Goal: Task Accomplishment & Management: Use online tool/utility

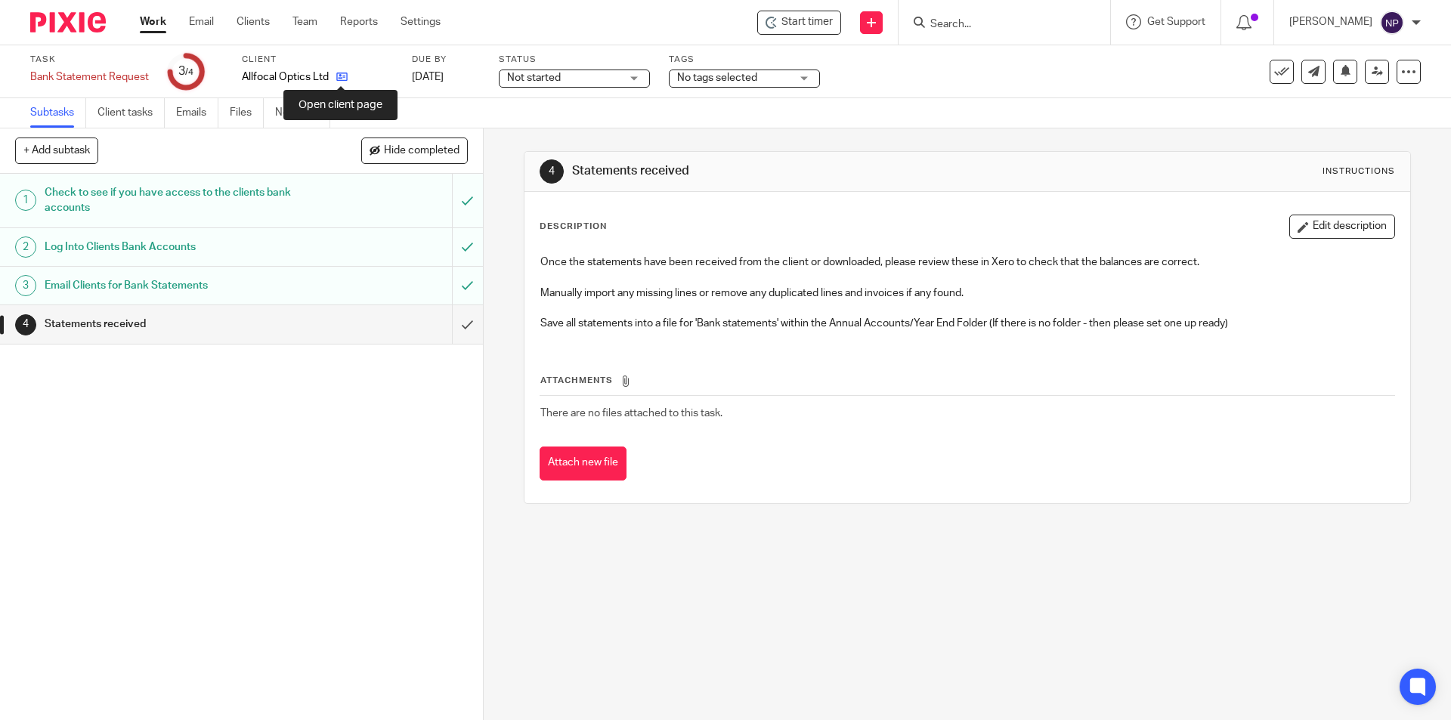
click at [345, 79] on icon at bounding box center [341, 76] width 11 height 11
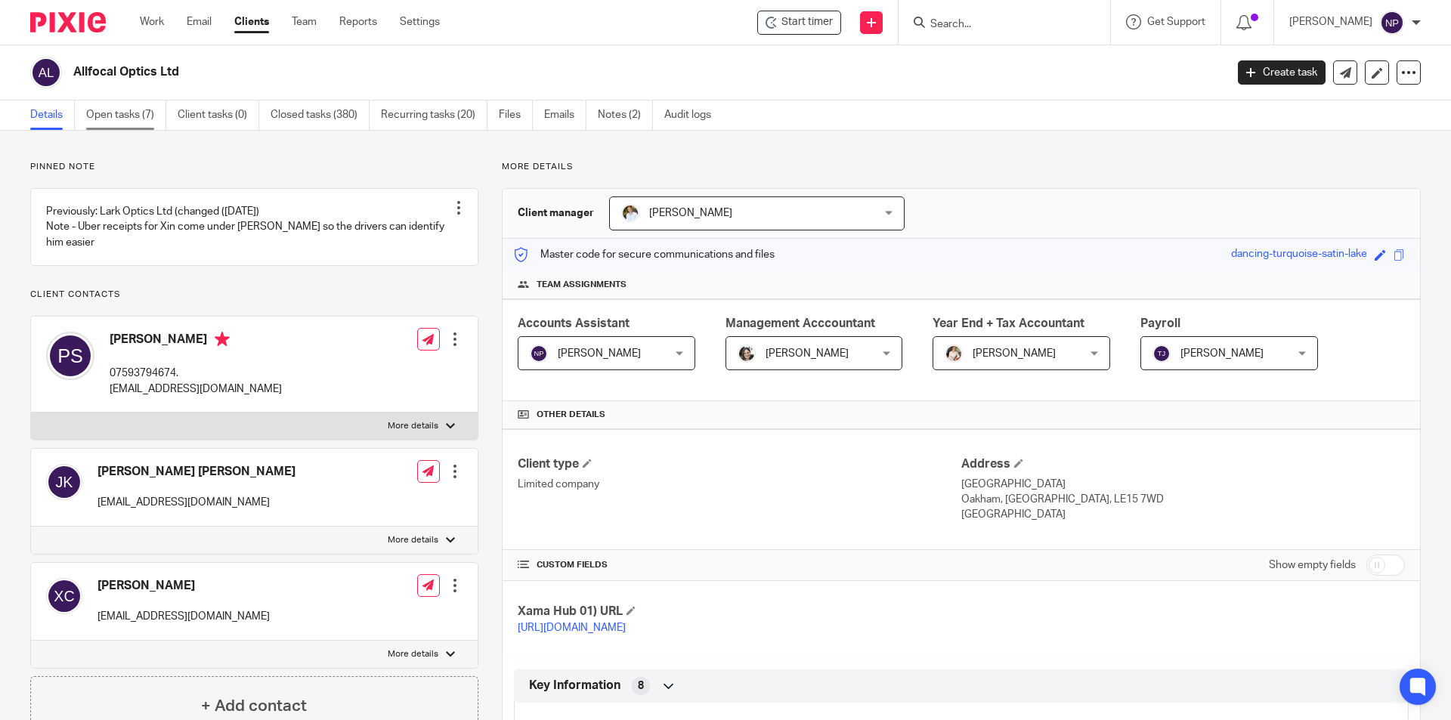
click at [151, 113] on link "Open tasks (7)" at bounding box center [126, 115] width 80 height 29
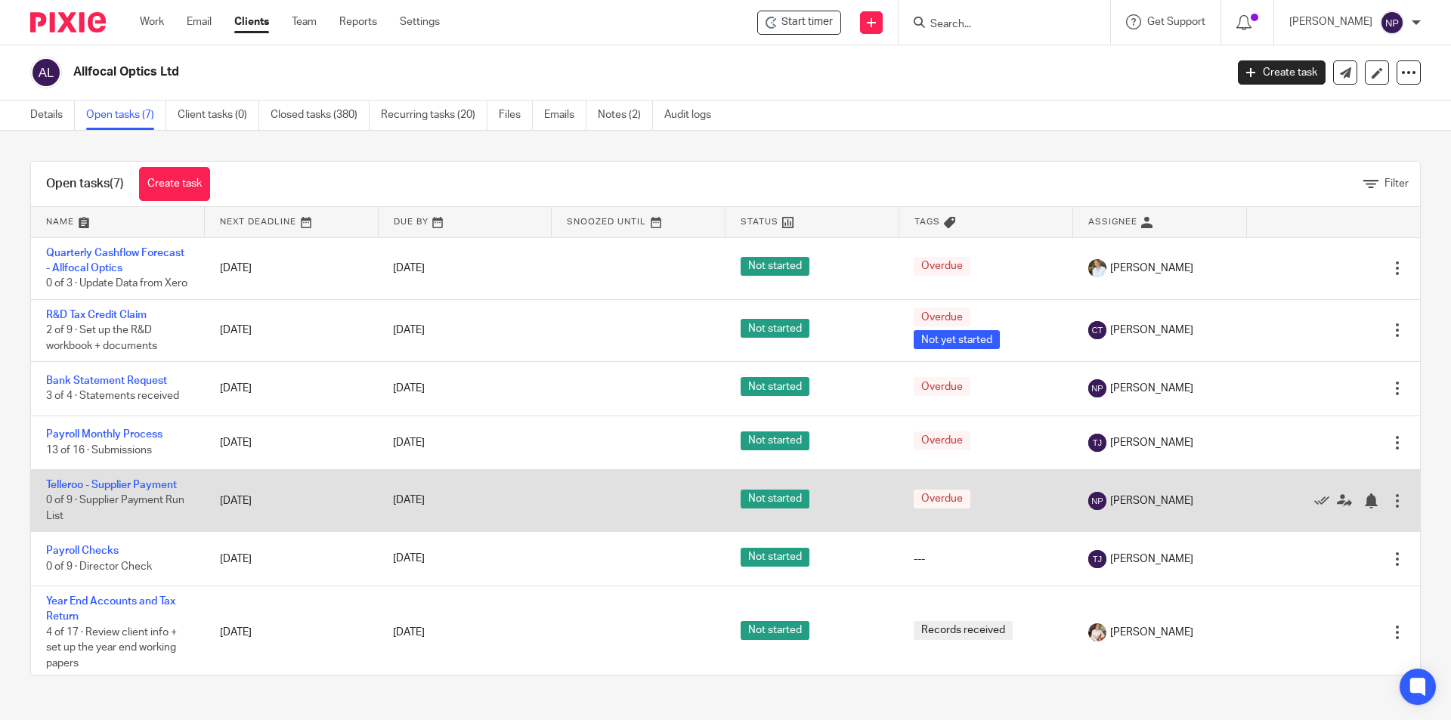
scroll to position [20, 0]
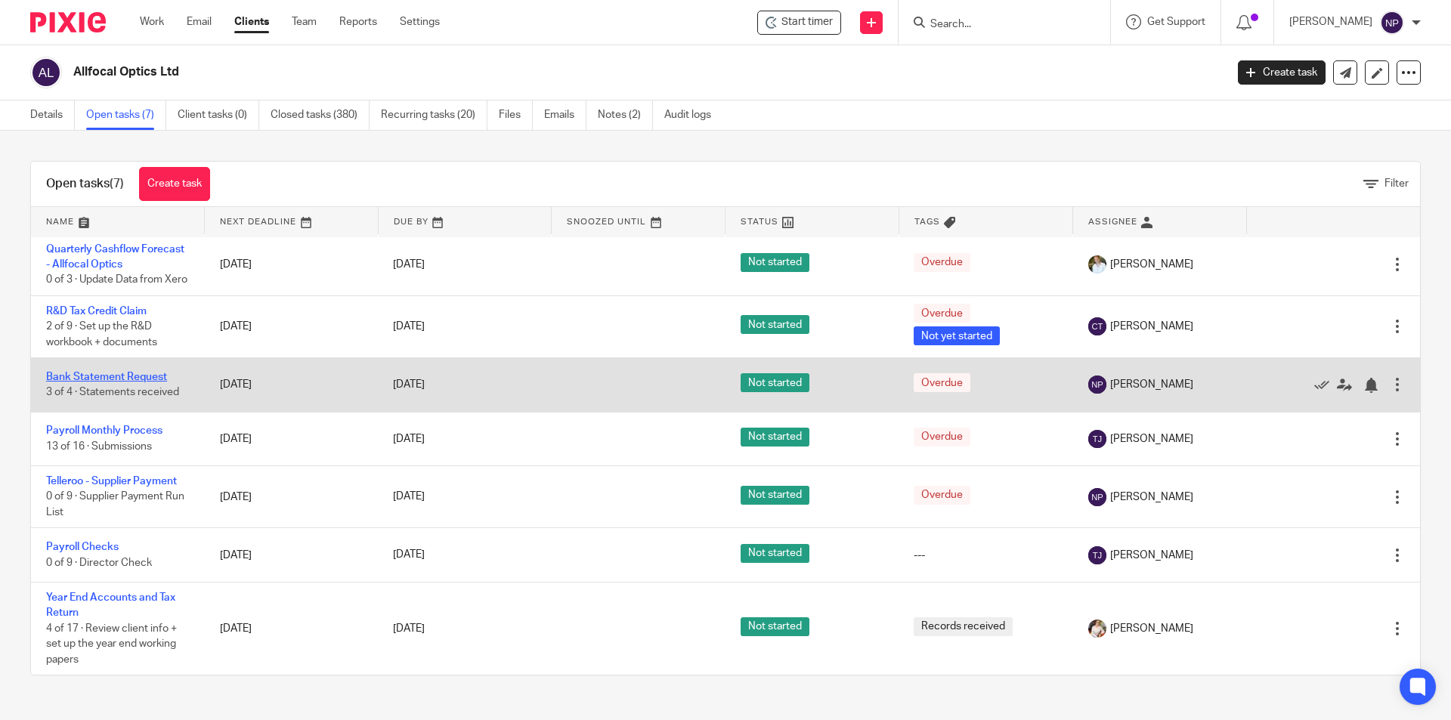
click at [146, 381] on link "Bank Statement Request" at bounding box center [106, 377] width 121 height 11
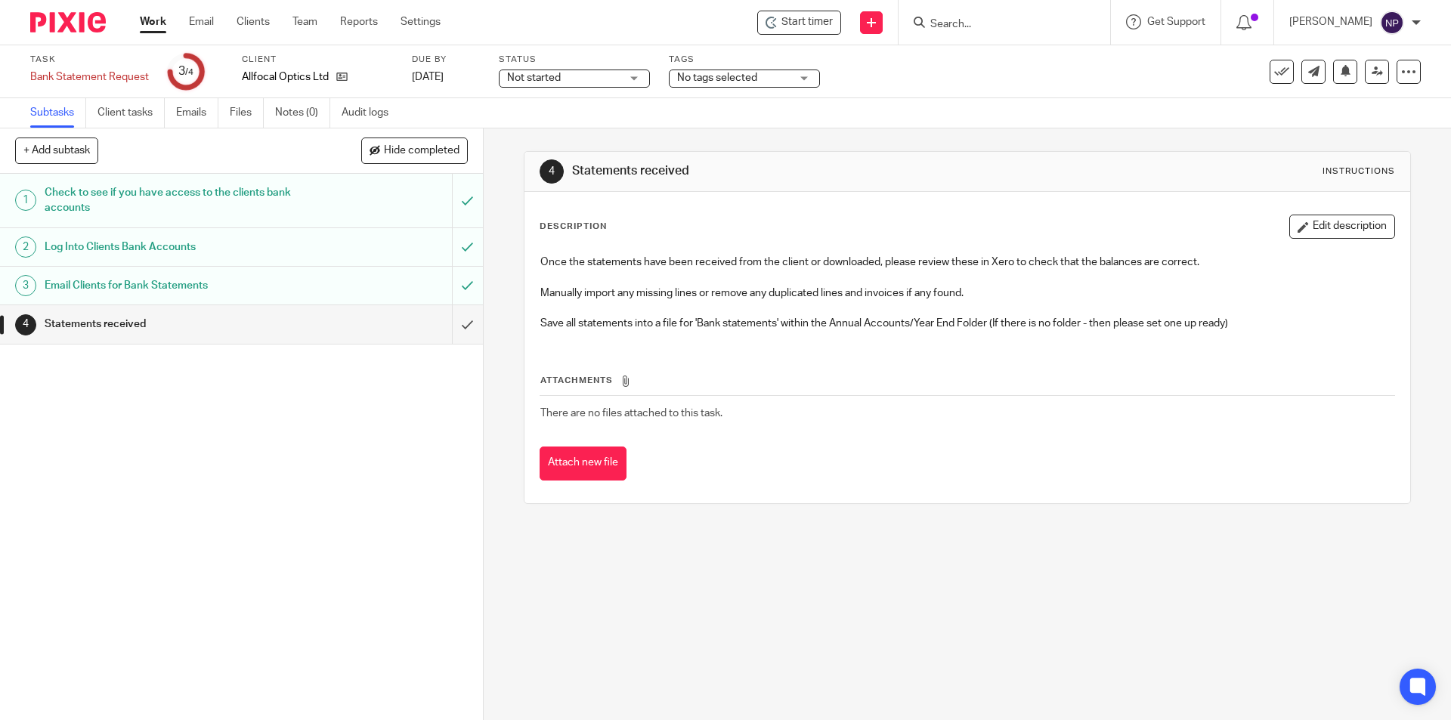
click at [386, 290] on div "Email Clients for Bank Statements" at bounding box center [241, 285] width 392 height 23
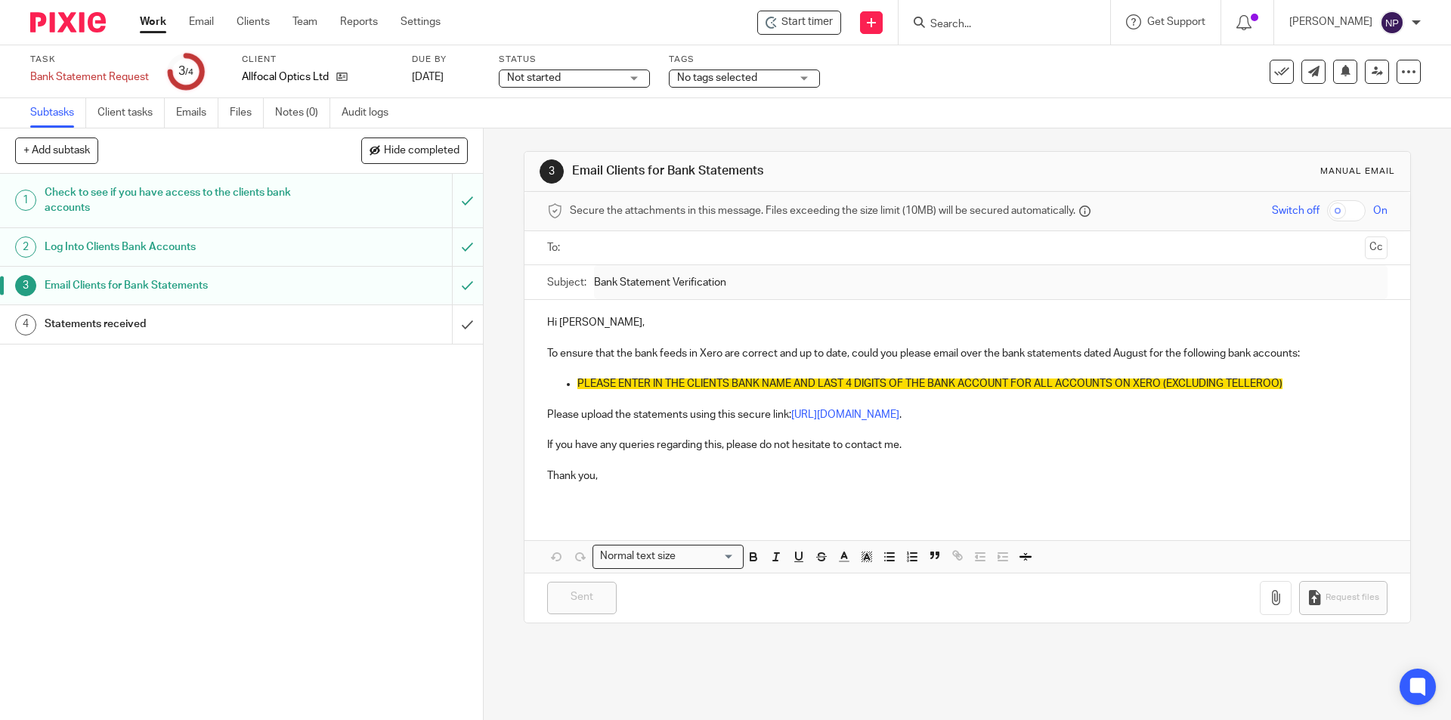
click at [394, 325] on div "Statements received" at bounding box center [241, 324] width 392 height 23
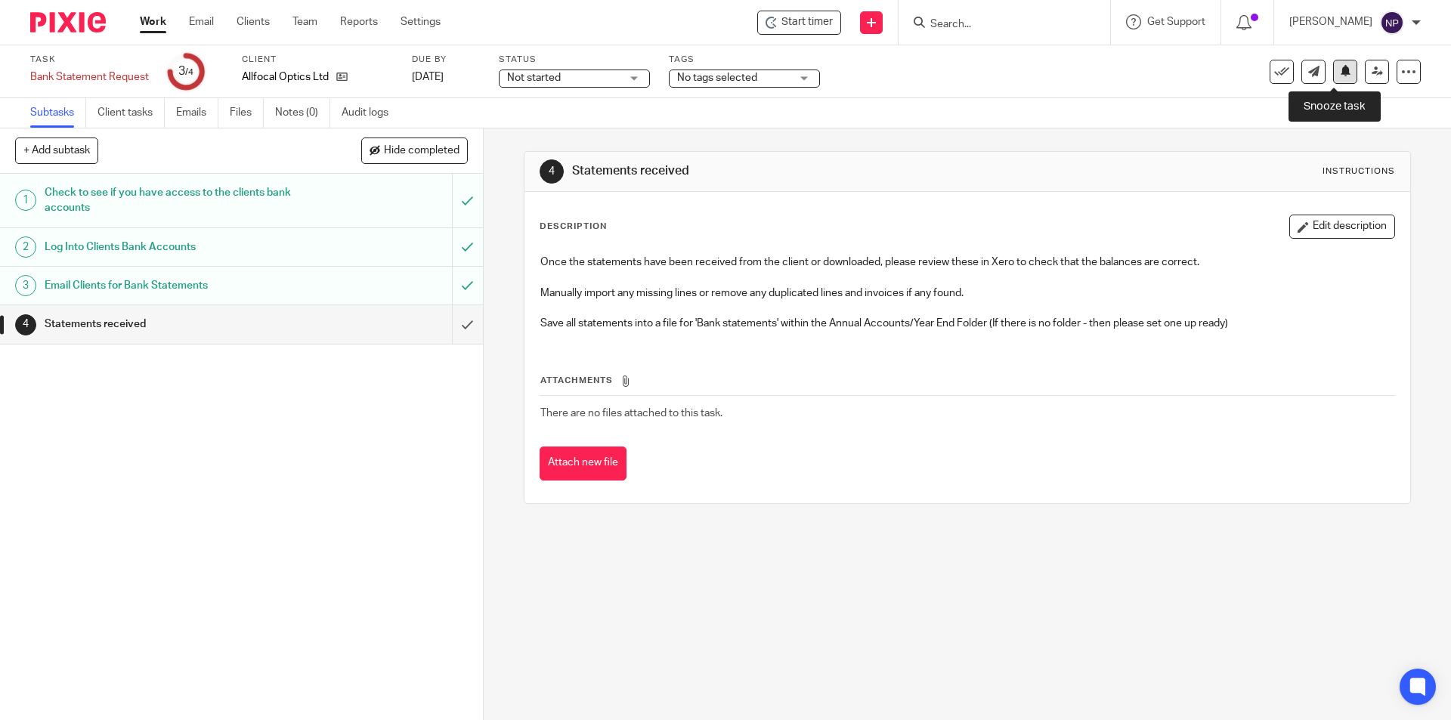
click at [1340, 72] on icon at bounding box center [1345, 70] width 11 height 11
click at [336, 80] on icon at bounding box center [341, 76] width 11 height 11
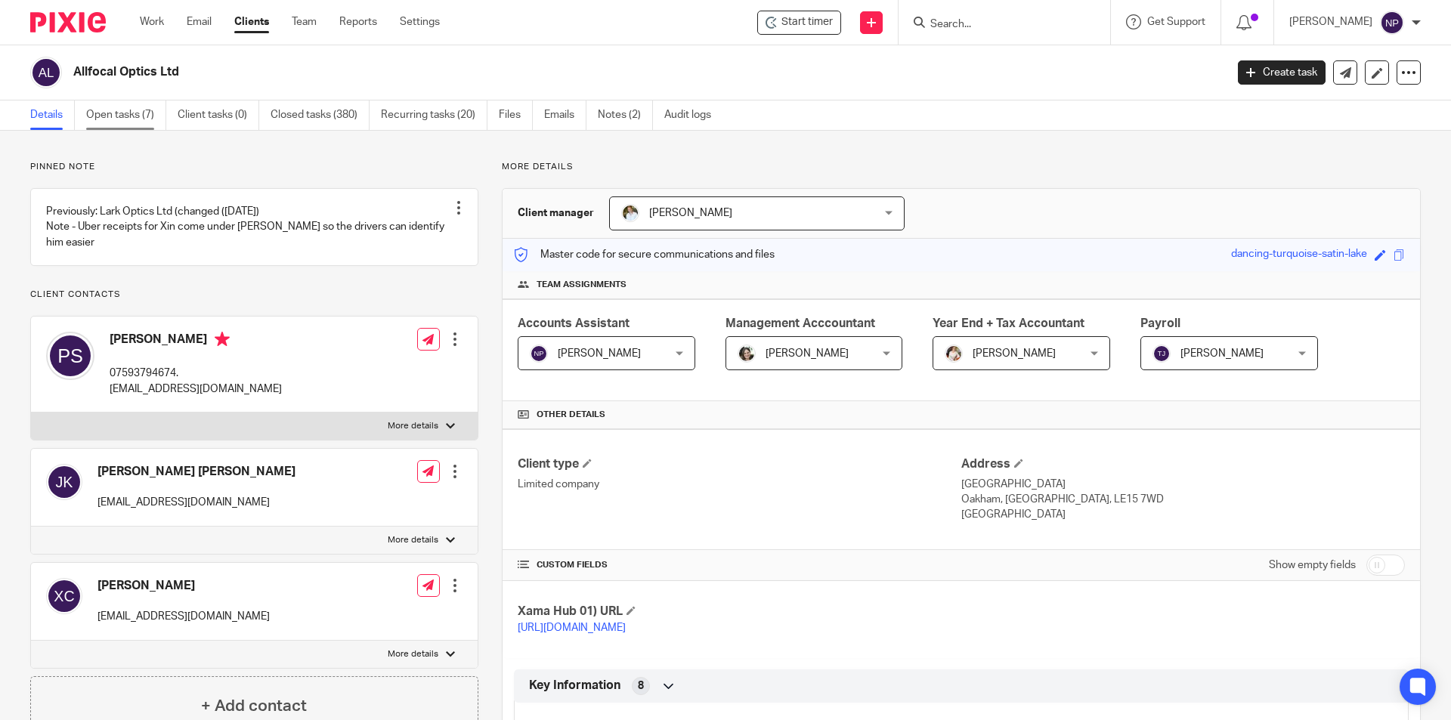
click at [125, 115] on link "Open tasks (7)" at bounding box center [126, 115] width 80 height 29
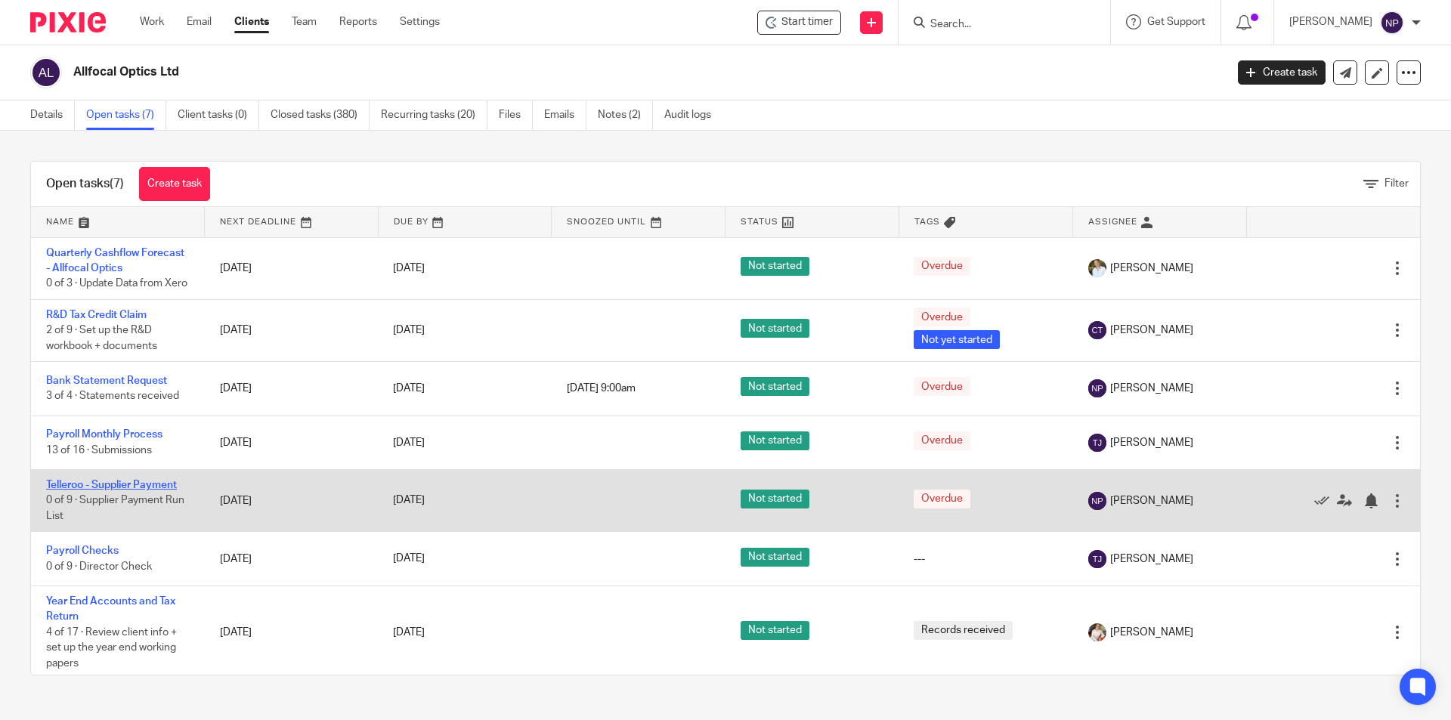
click at [151, 491] on link "Telleroo - Supplier Payment" at bounding box center [111, 485] width 131 height 11
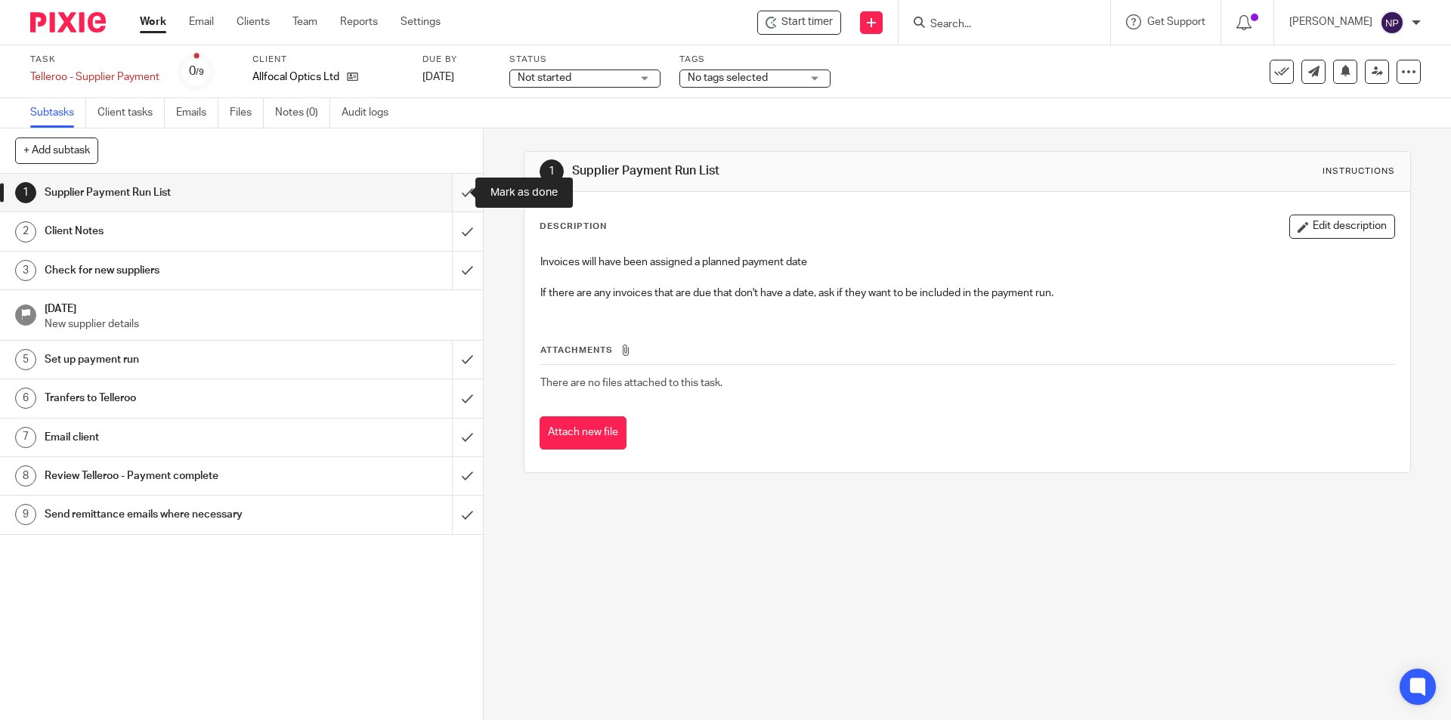
click at [460, 200] on input "submit" at bounding box center [241, 193] width 483 height 38
drag, startPoint x: 460, startPoint y: 230, endPoint x: 459, endPoint y: 258, distance: 28.0
click at [460, 232] on input "submit" at bounding box center [241, 231] width 483 height 38
click at [458, 262] on input "submit" at bounding box center [241, 271] width 483 height 38
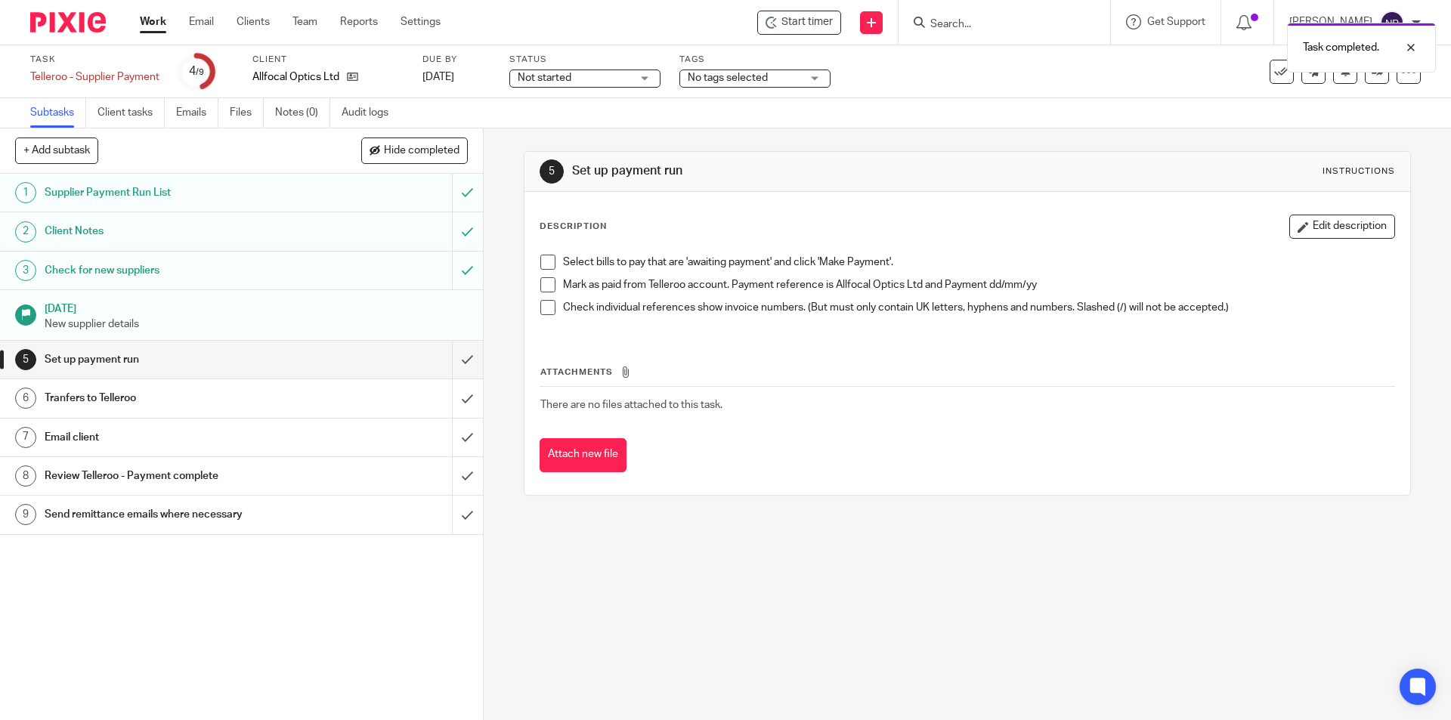
drag, startPoint x: 545, startPoint y: 261, endPoint x: 545, endPoint y: 287, distance: 25.7
click at [545, 263] on span at bounding box center [548, 262] width 15 height 15
click at [544, 308] on span at bounding box center [548, 307] width 15 height 15
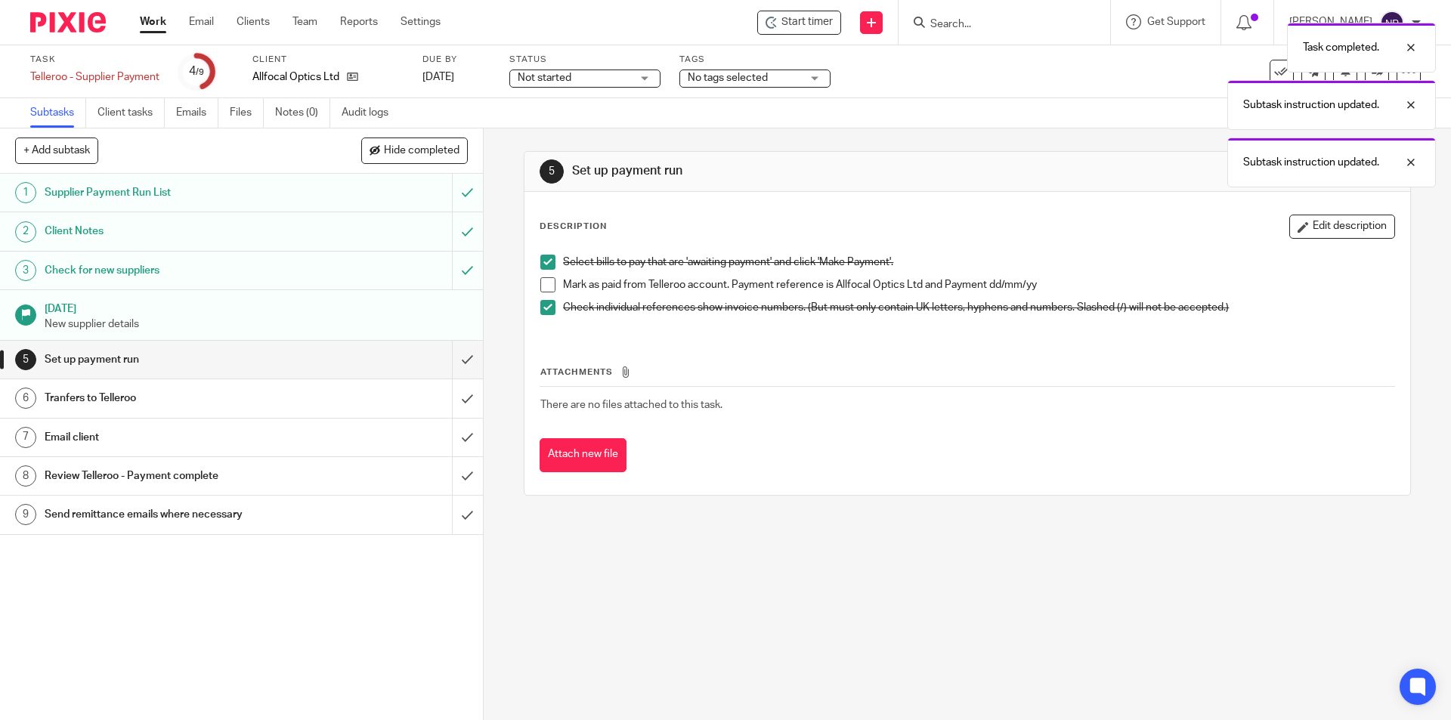
click at [541, 285] on span at bounding box center [548, 284] width 15 height 15
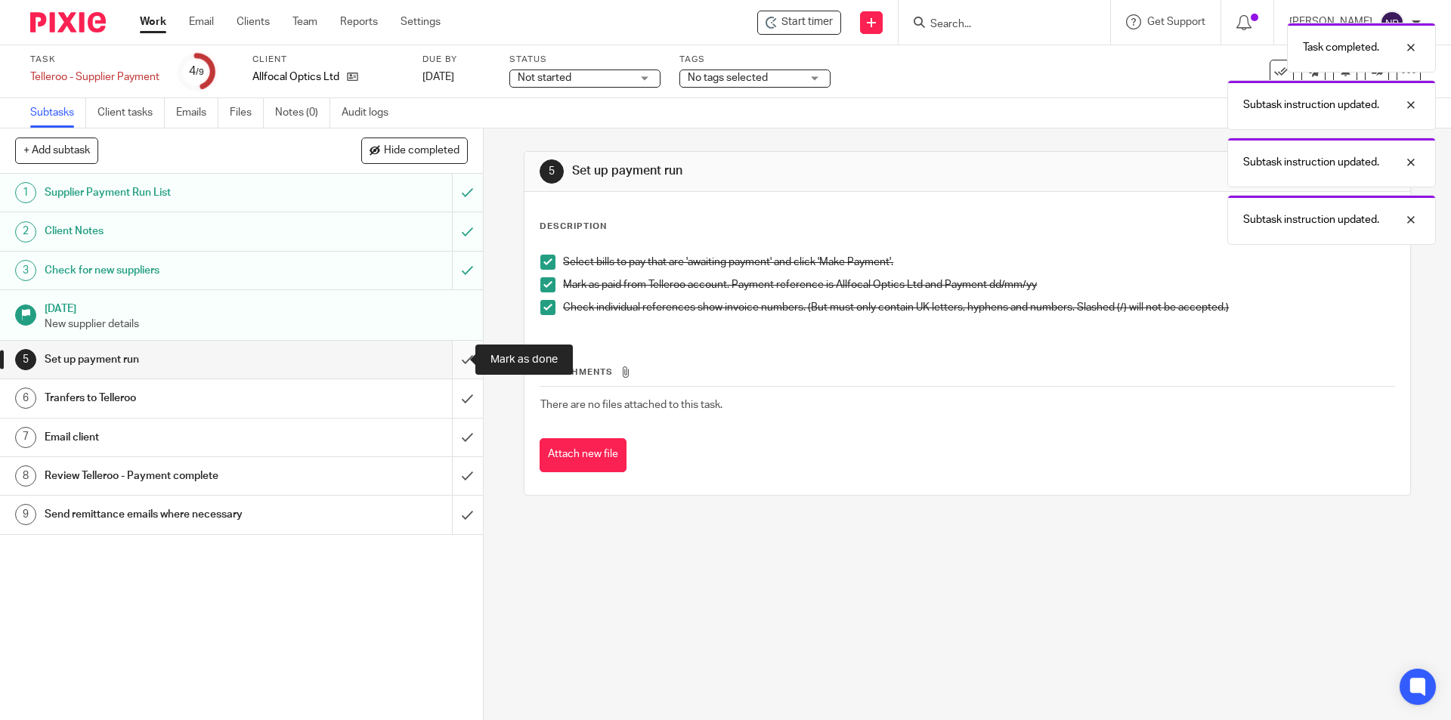
click at [466, 363] on input "submit" at bounding box center [241, 360] width 483 height 38
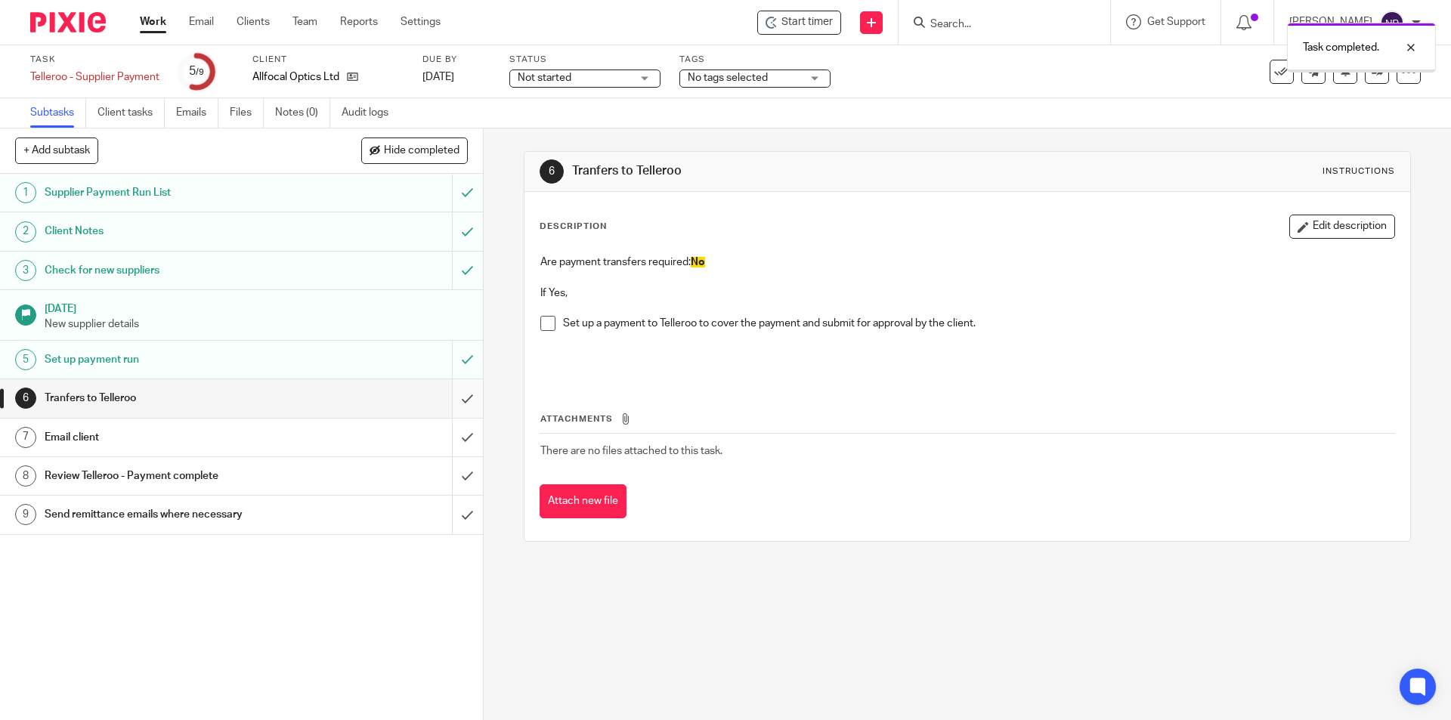
click at [456, 398] on input "submit" at bounding box center [241, 398] width 483 height 38
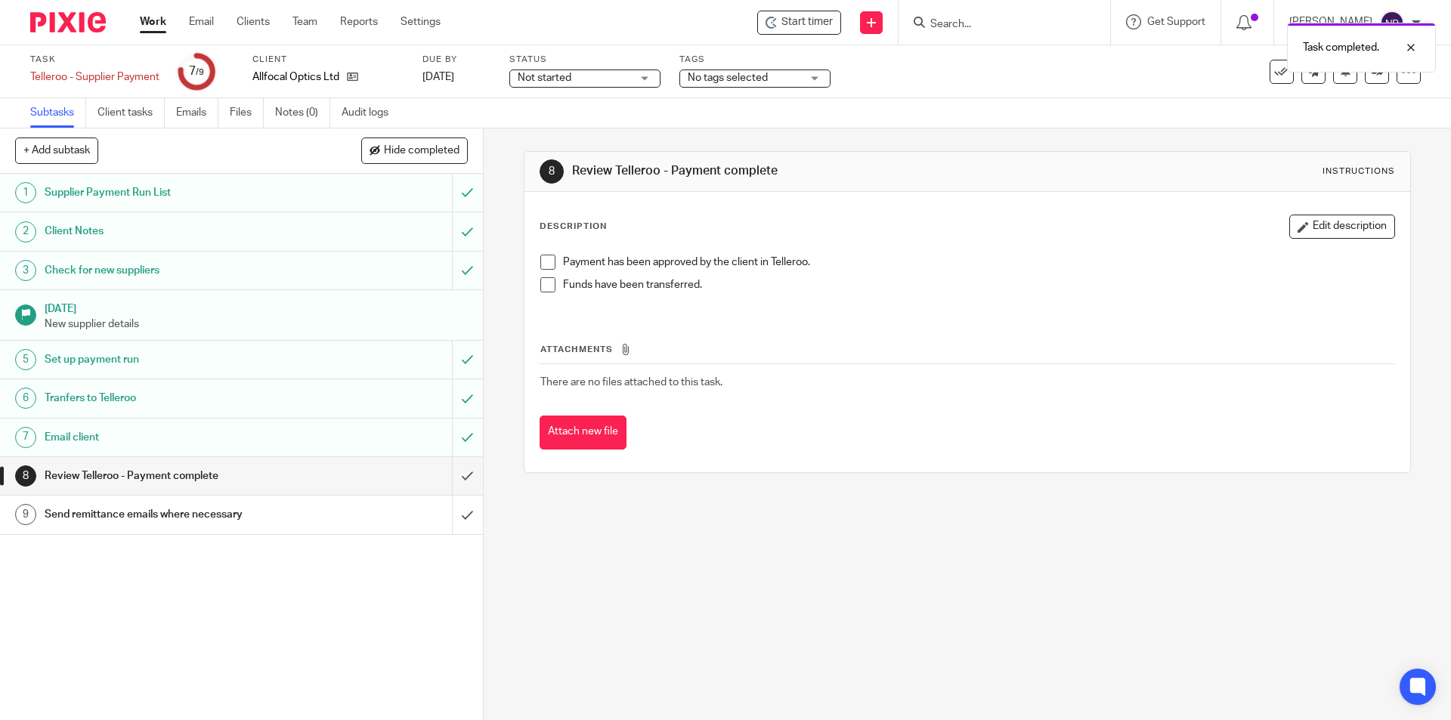
click at [646, 81] on div "Not started Not started" at bounding box center [585, 79] width 151 height 18
click at [627, 120] on li "In progress" at bounding box center [586, 133] width 150 height 31
drag, startPoint x: 787, startPoint y: 75, endPoint x: 782, endPoint y: 98, distance: 23.1
click at [787, 76] on span "No tags selected" at bounding box center [744, 78] width 113 height 16
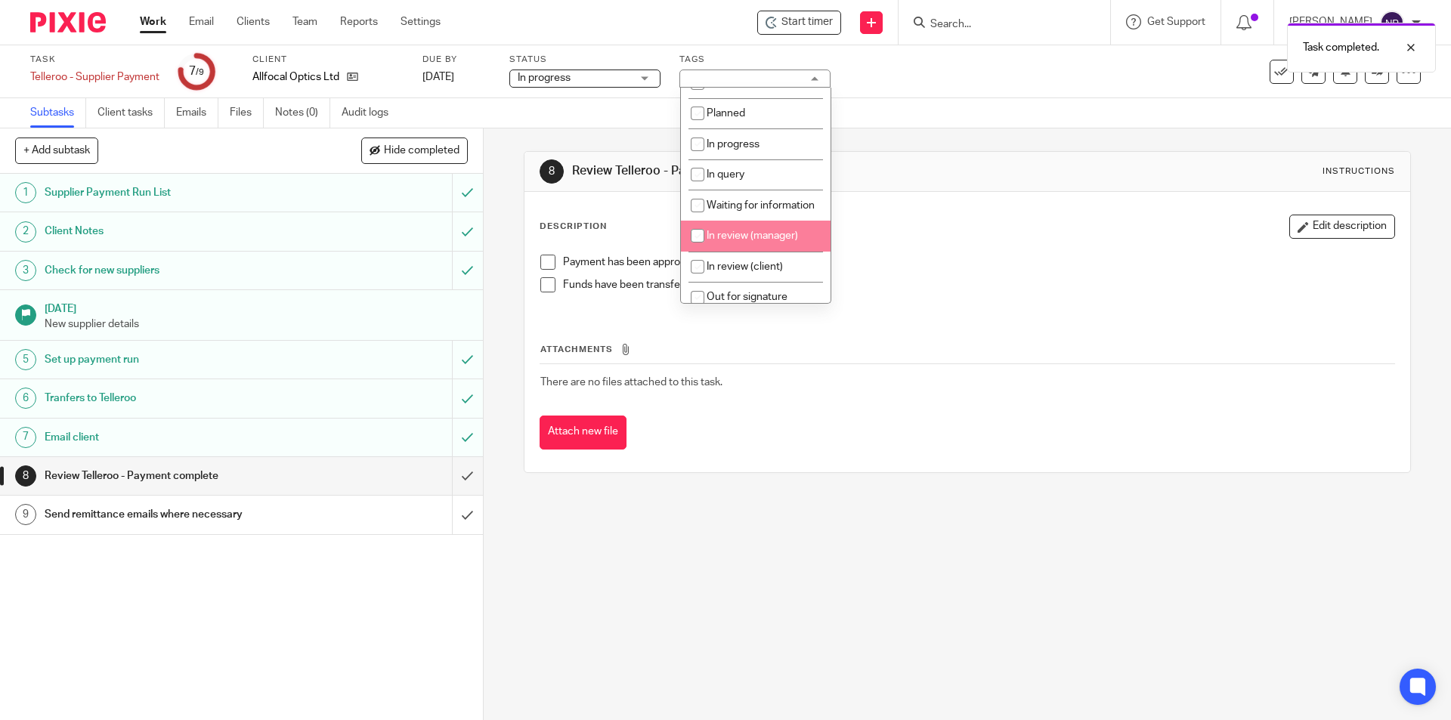
scroll to position [76, 0]
click at [765, 249] on li "In review (client)" at bounding box center [756, 242] width 150 height 31
checkbox input "true"
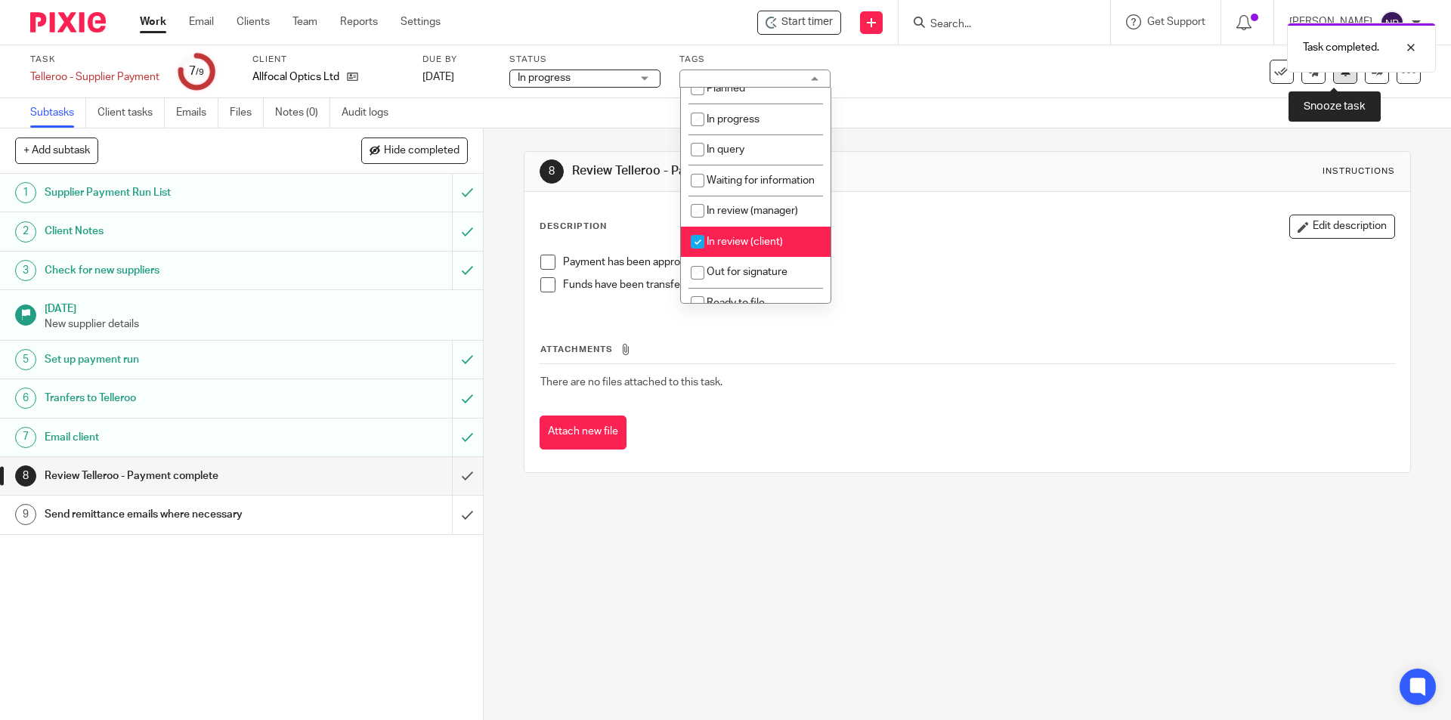
click at [1336, 81] on button at bounding box center [1346, 72] width 24 height 24
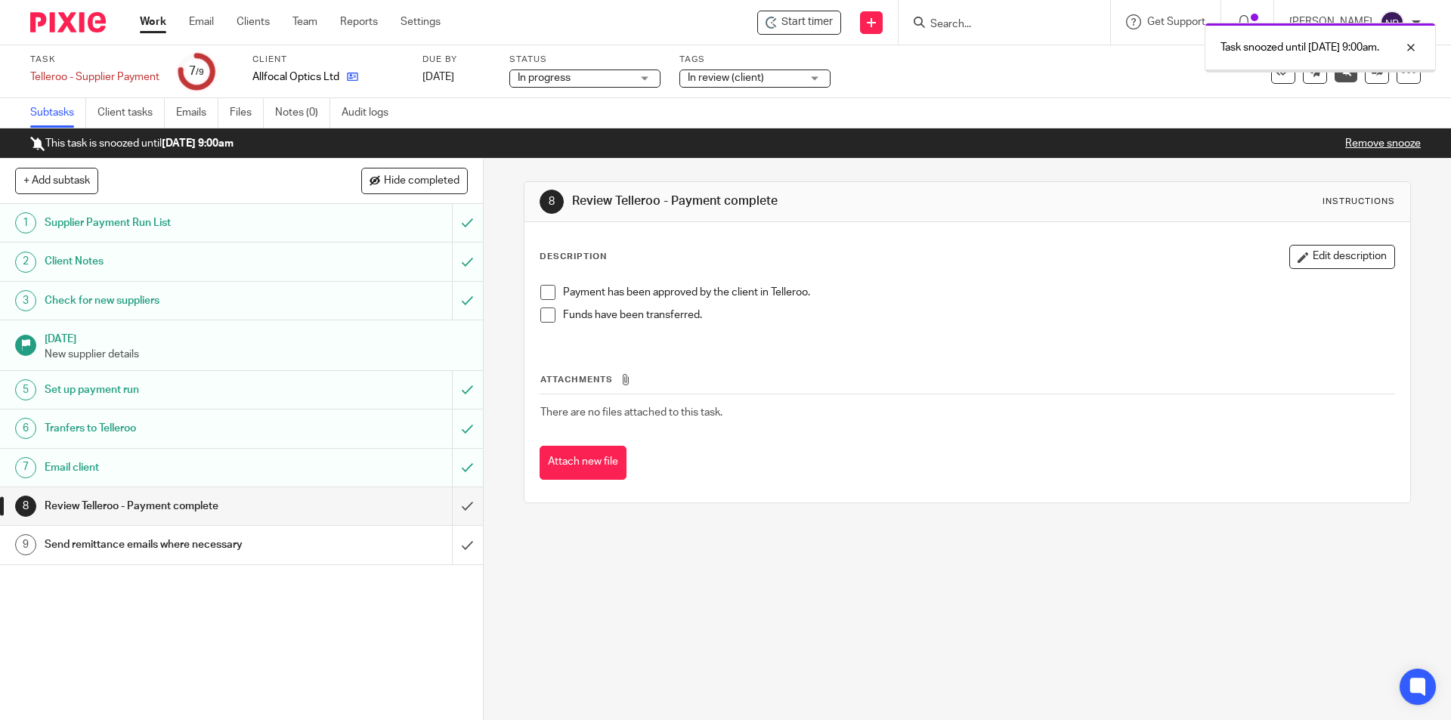
click at [345, 73] on link at bounding box center [348, 77] width 19 height 15
click at [347, 73] on link at bounding box center [348, 77] width 19 height 15
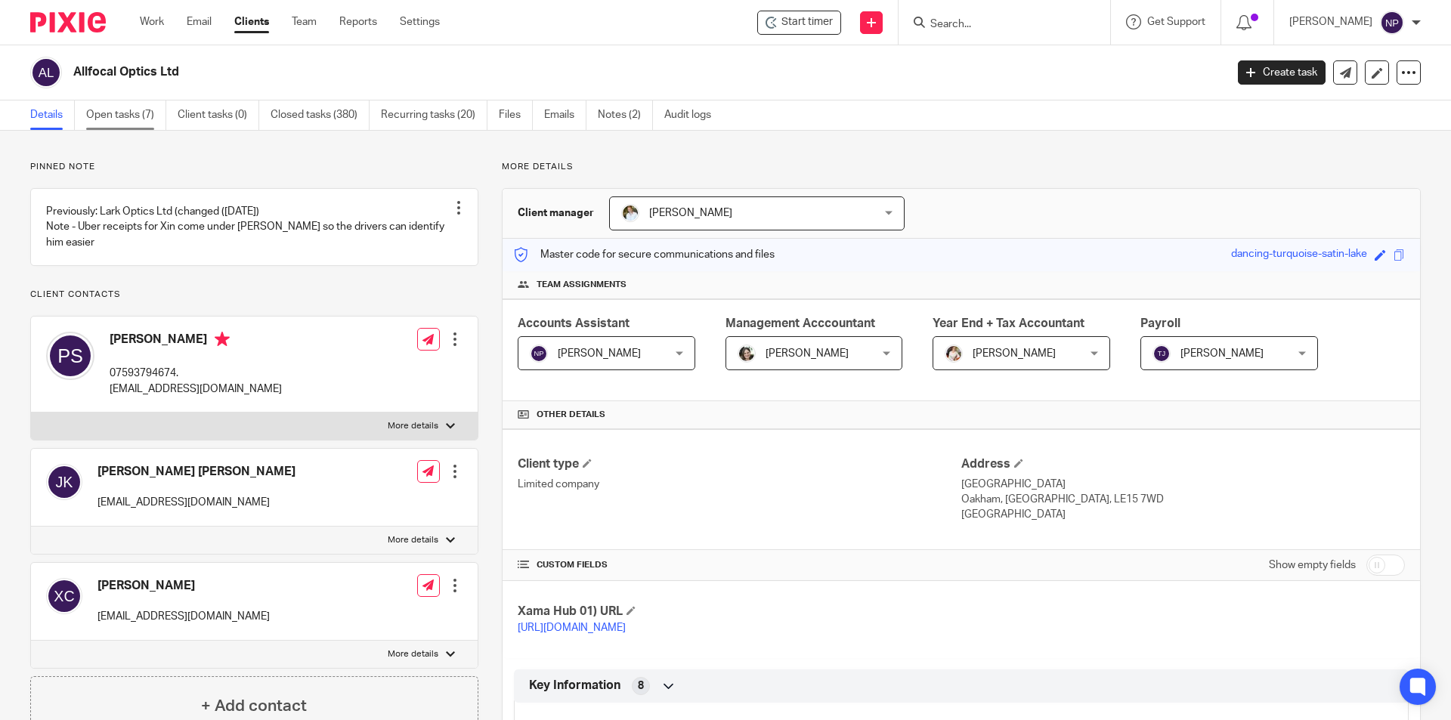
click at [141, 119] on link "Open tasks (7)" at bounding box center [126, 115] width 80 height 29
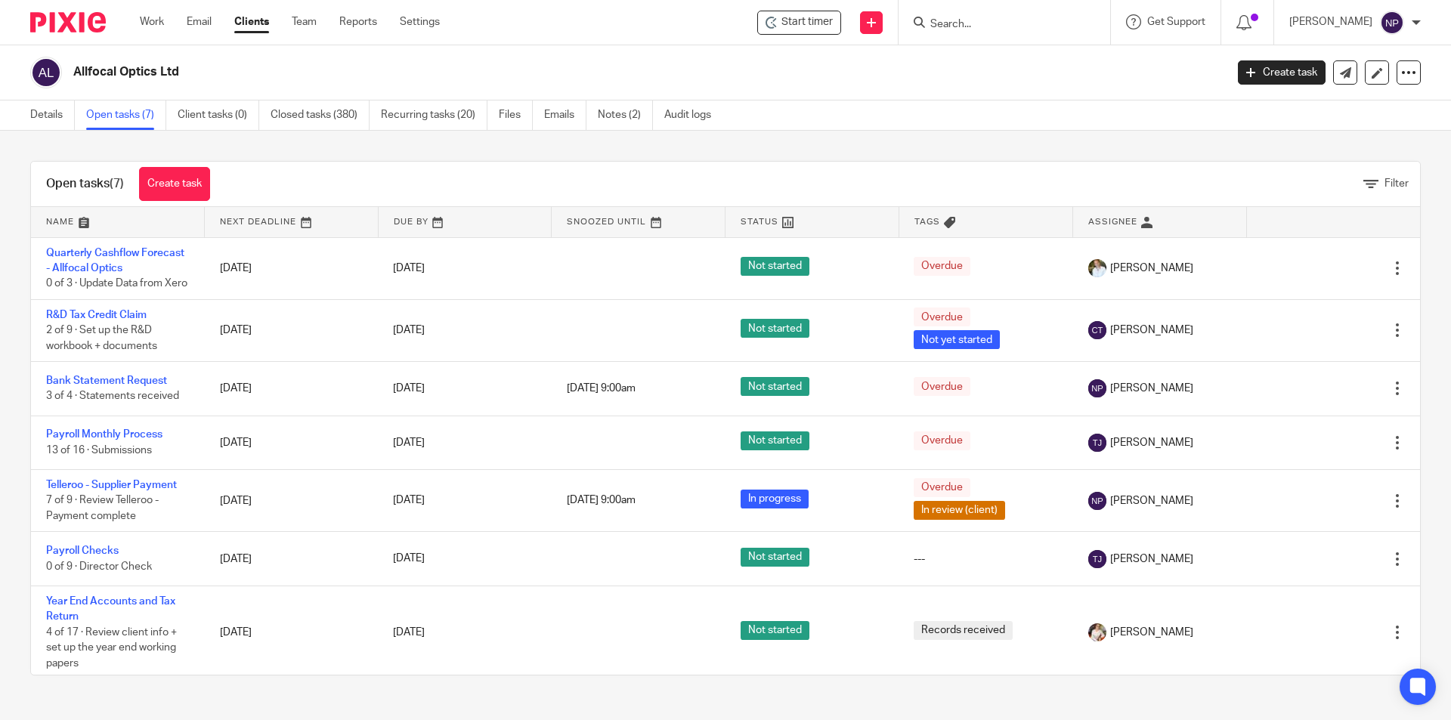
click at [951, 21] on input "Search" at bounding box center [997, 25] width 136 height 14
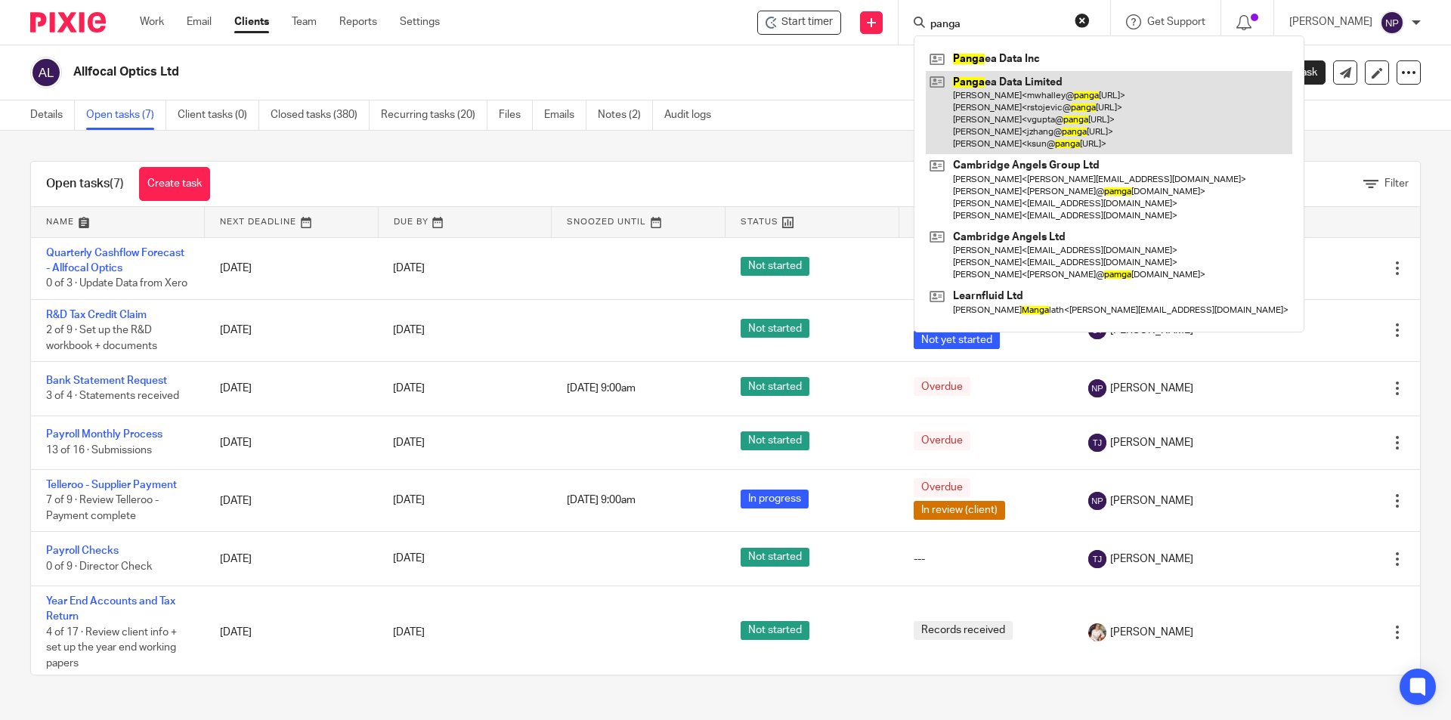
type input "panga"
click at [1066, 99] on link at bounding box center [1109, 113] width 367 height 84
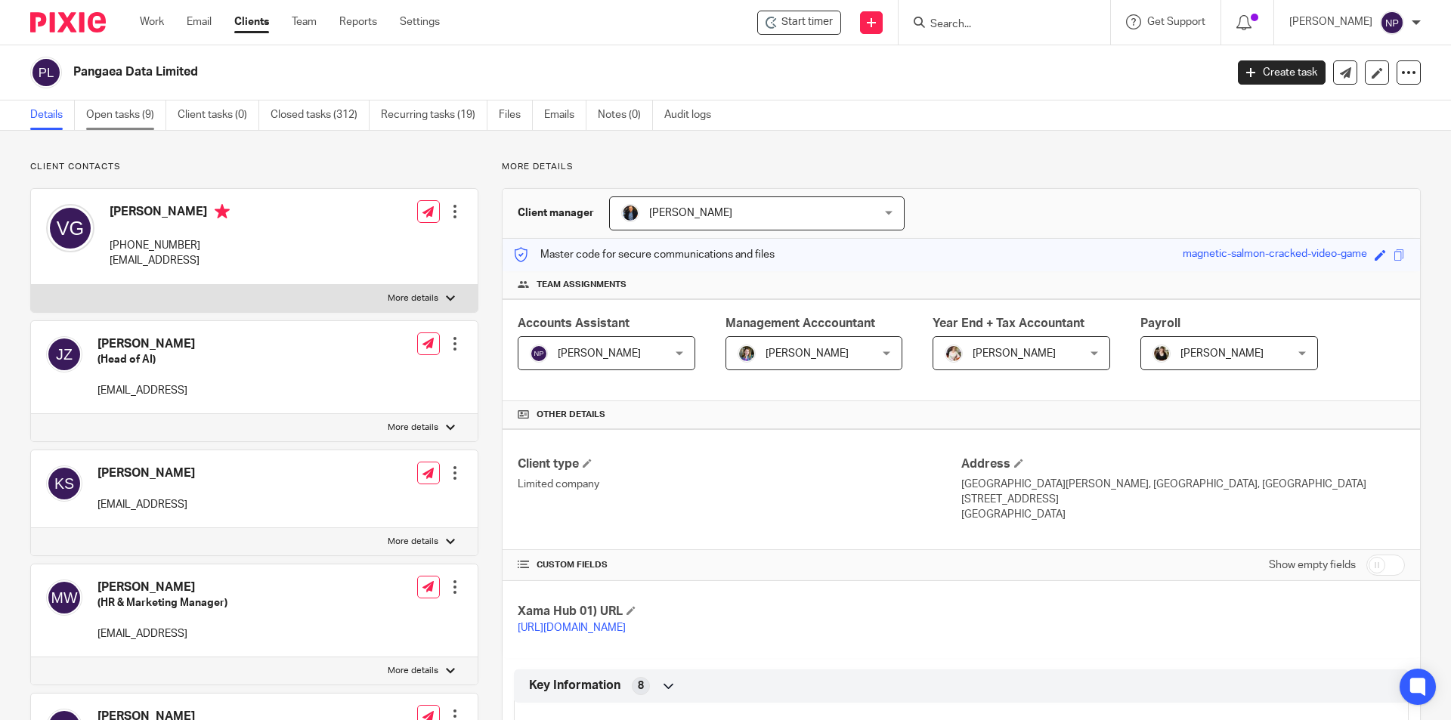
click at [129, 118] on link "Open tasks (9)" at bounding box center [126, 115] width 80 height 29
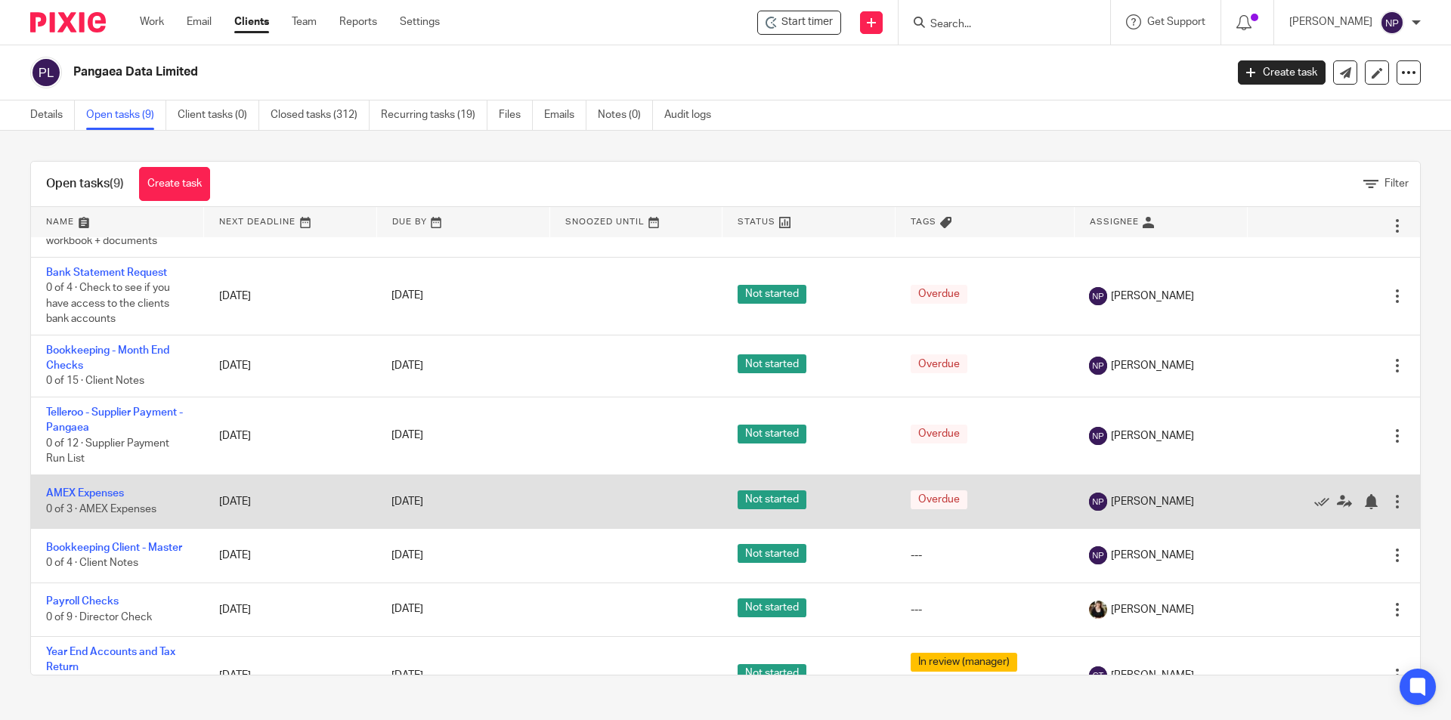
scroll to position [191, 0]
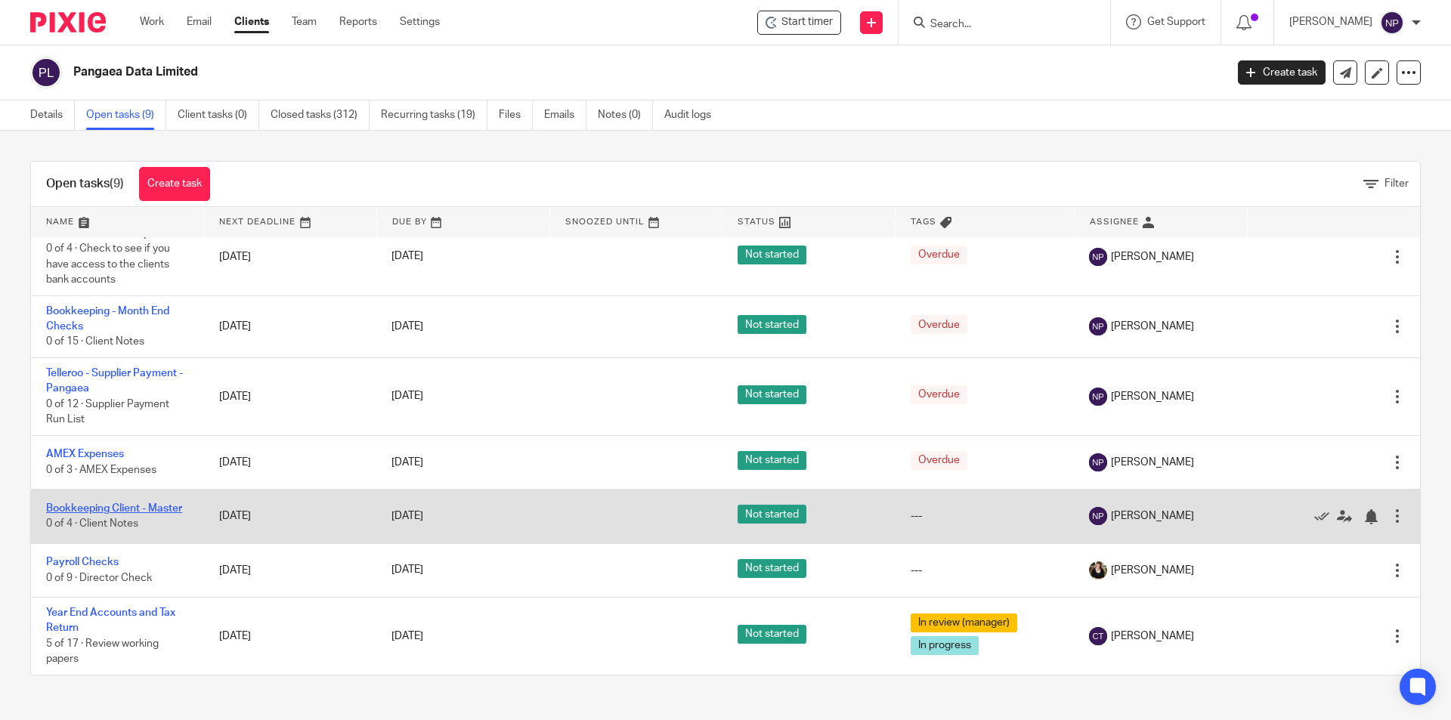
click at [141, 509] on link "Bookkeeping Client - Master" at bounding box center [114, 508] width 136 height 11
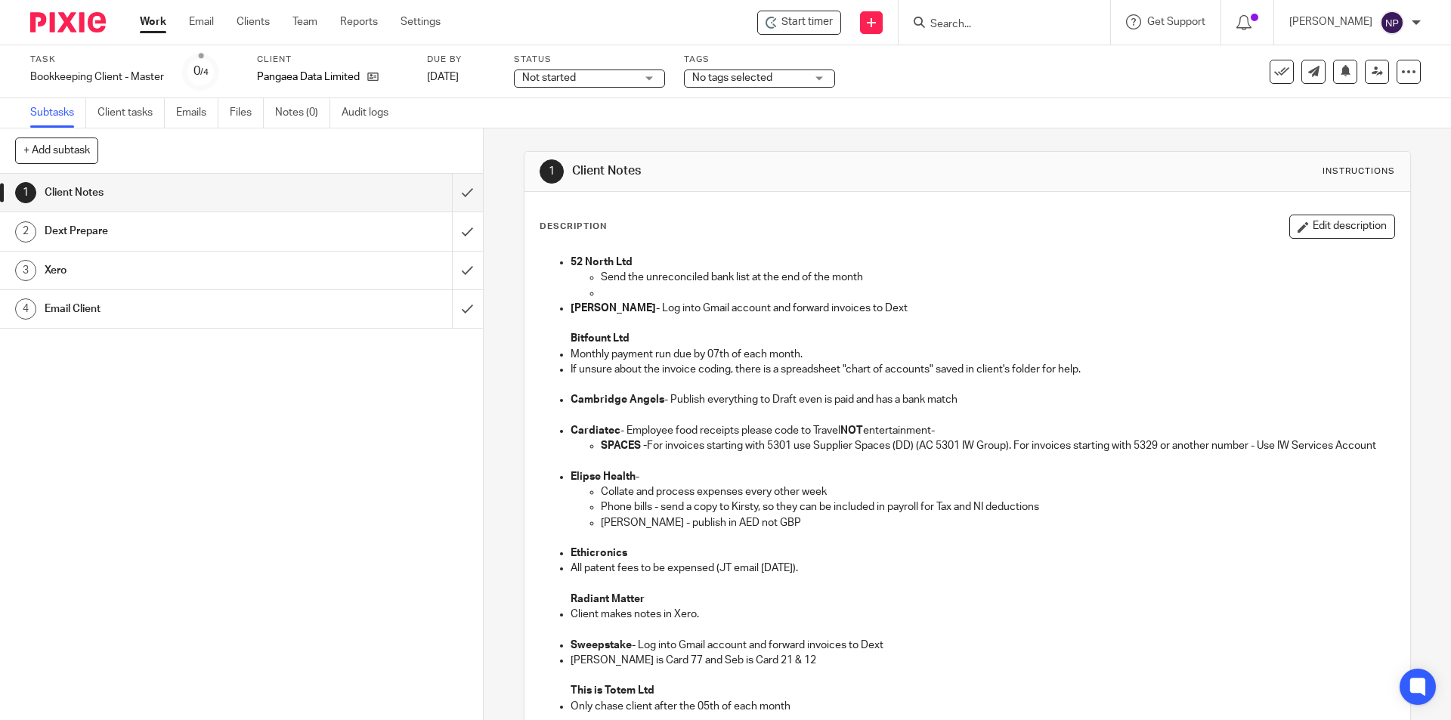
click at [802, 23] on span "Start timer" at bounding box center [807, 22] width 51 height 16
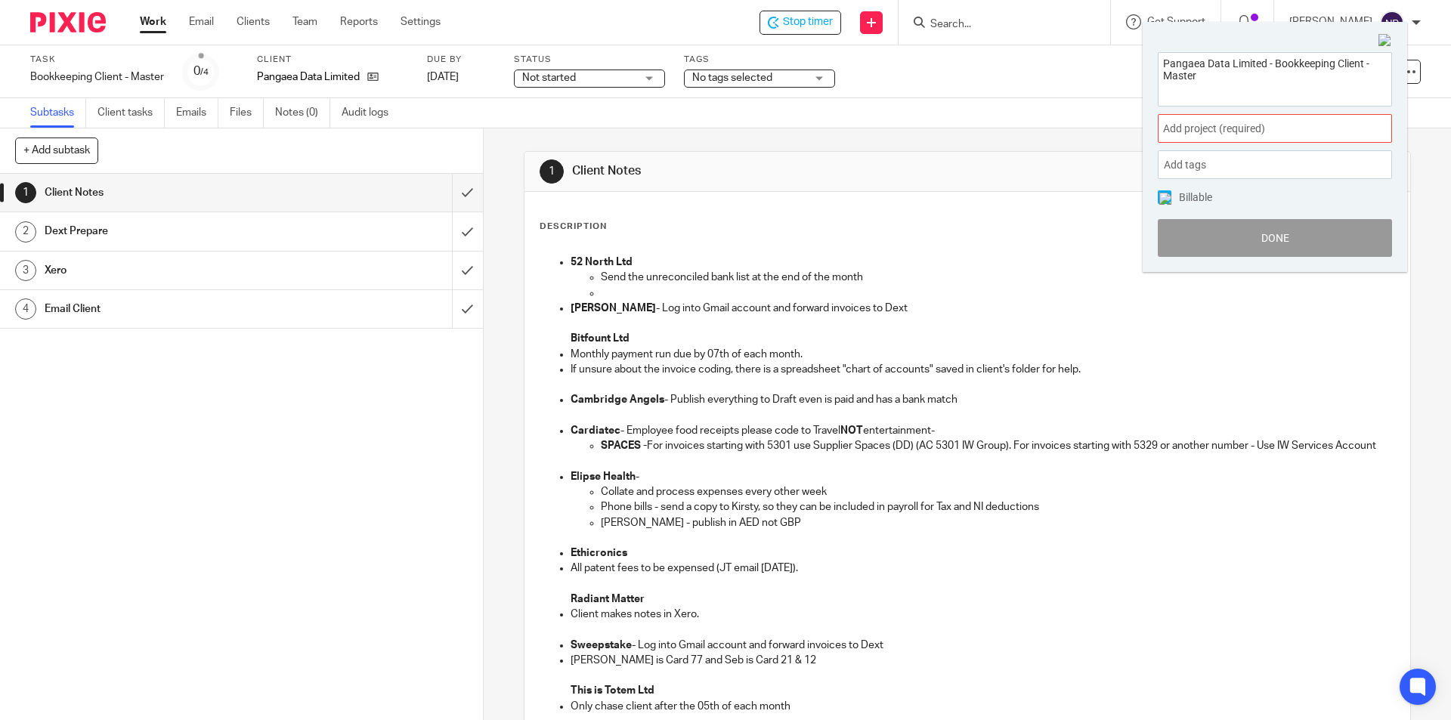
click at [1207, 163] on span "Add tags" at bounding box center [1189, 164] width 50 height 23
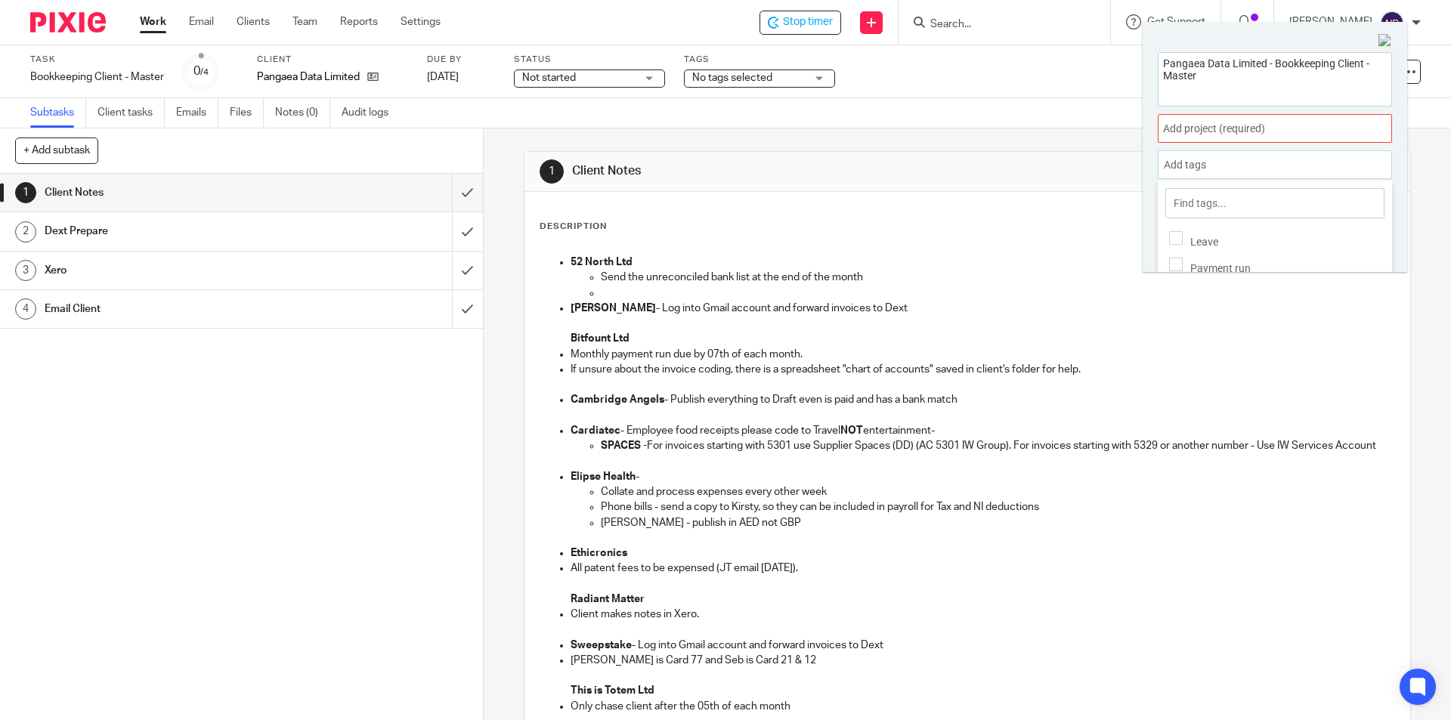
click at [1227, 123] on span "Add project (required) :" at bounding box center [1258, 129] width 191 height 16
click at [1241, 233] on li "Bookkeeping" at bounding box center [1271, 230] width 197 height 16
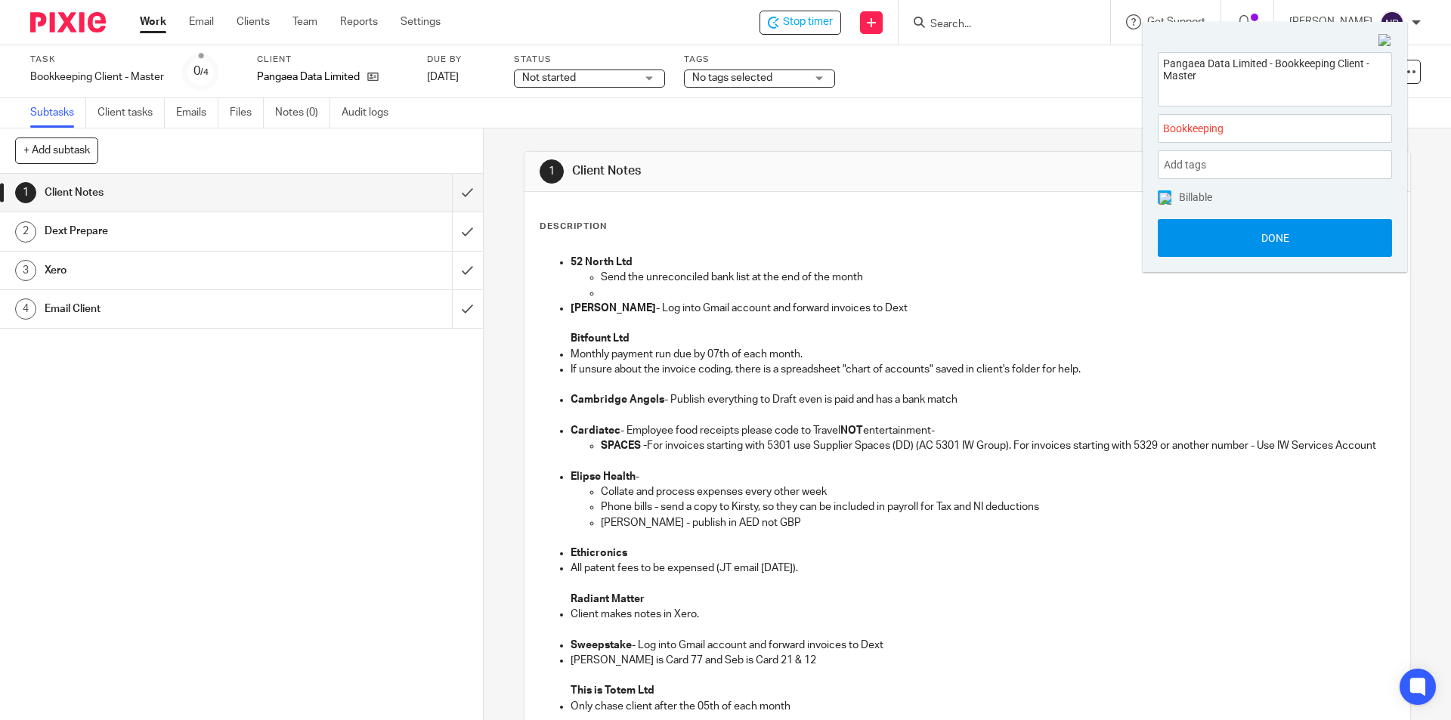
click at [1263, 237] on button "Done" at bounding box center [1275, 238] width 234 height 38
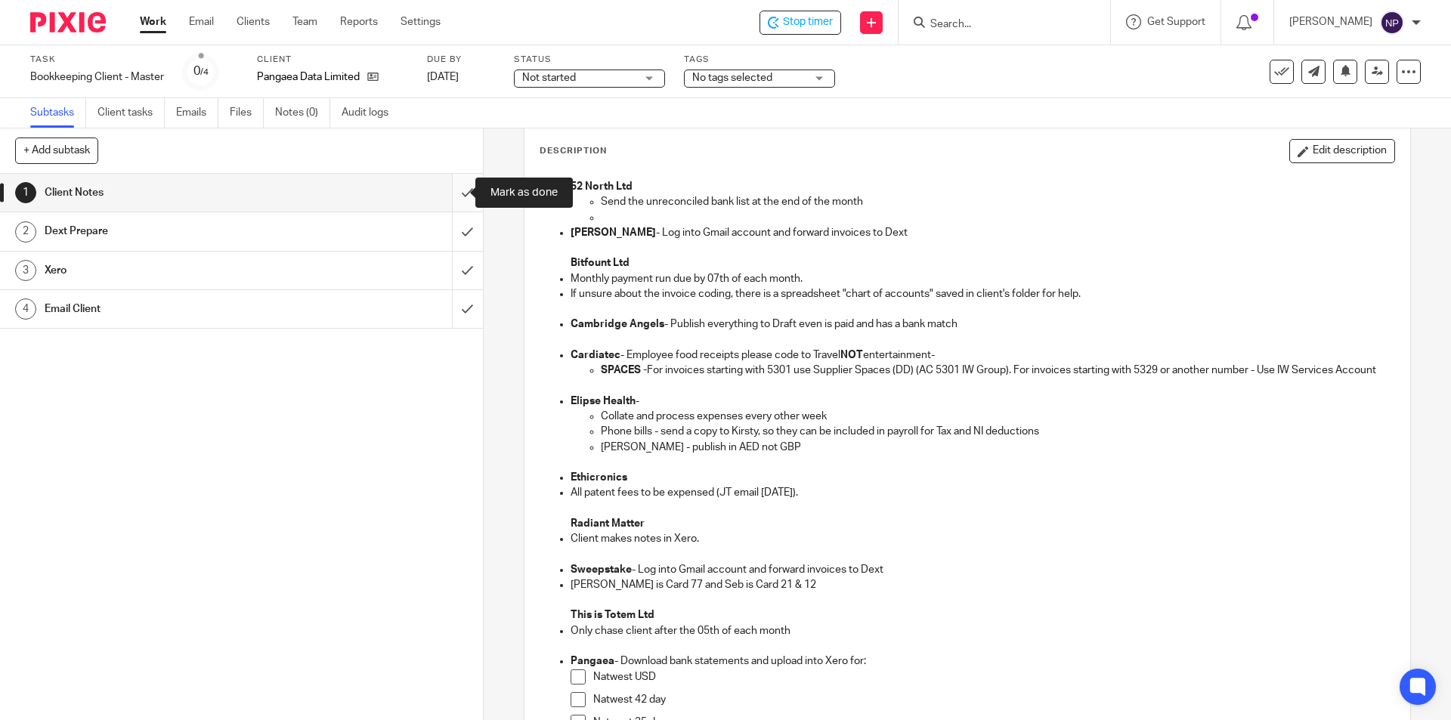
click at [461, 191] on input "submit" at bounding box center [241, 193] width 483 height 38
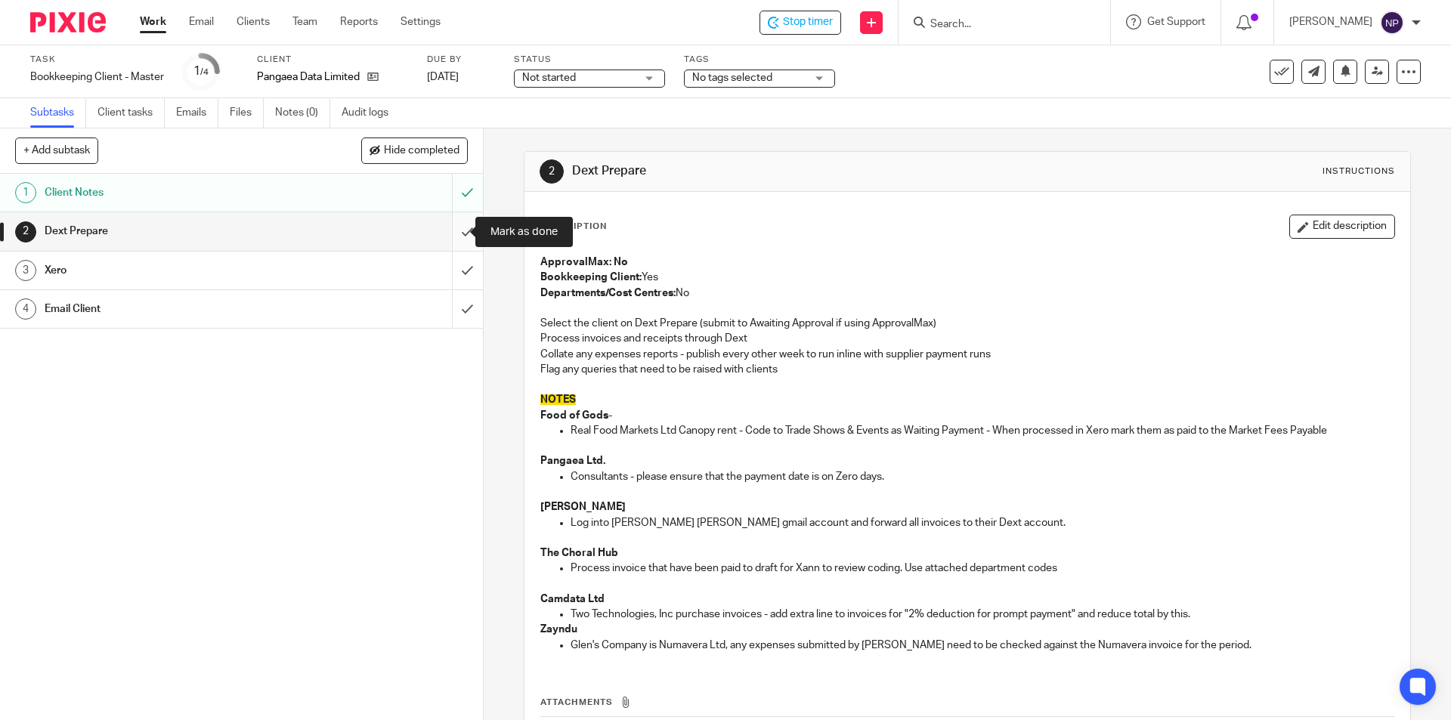
click at [459, 231] on input "submit" at bounding box center [241, 231] width 483 height 38
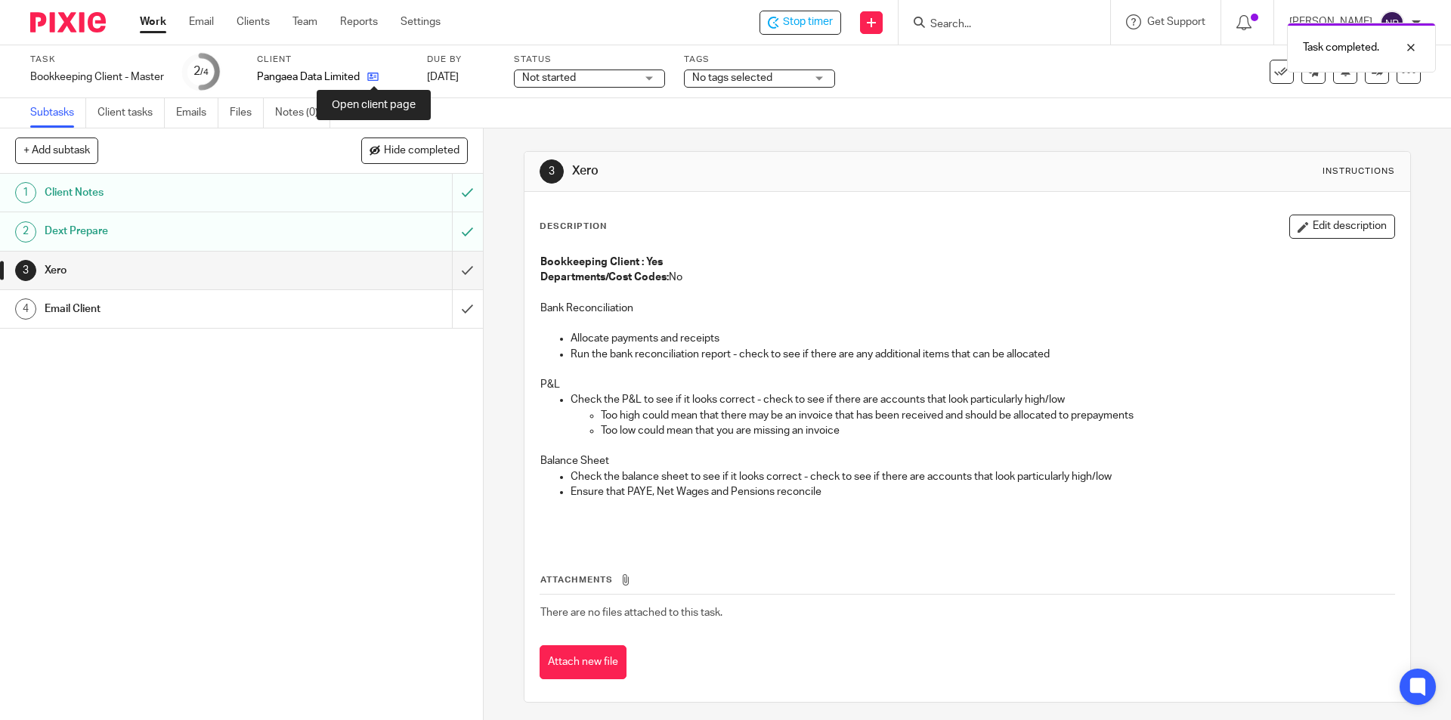
click at [373, 82] on icon at bounding box center [372, 76] width 11 height 11
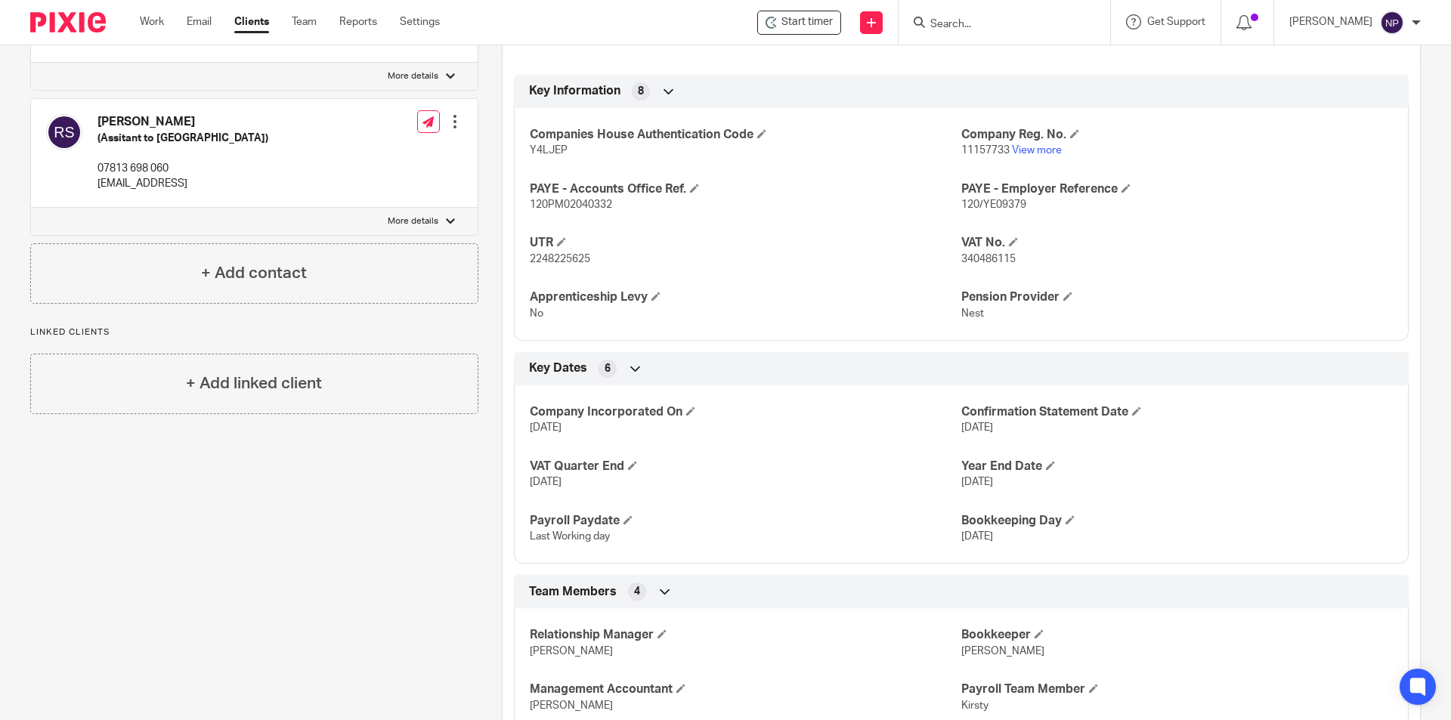
scroll to position [799, 0]
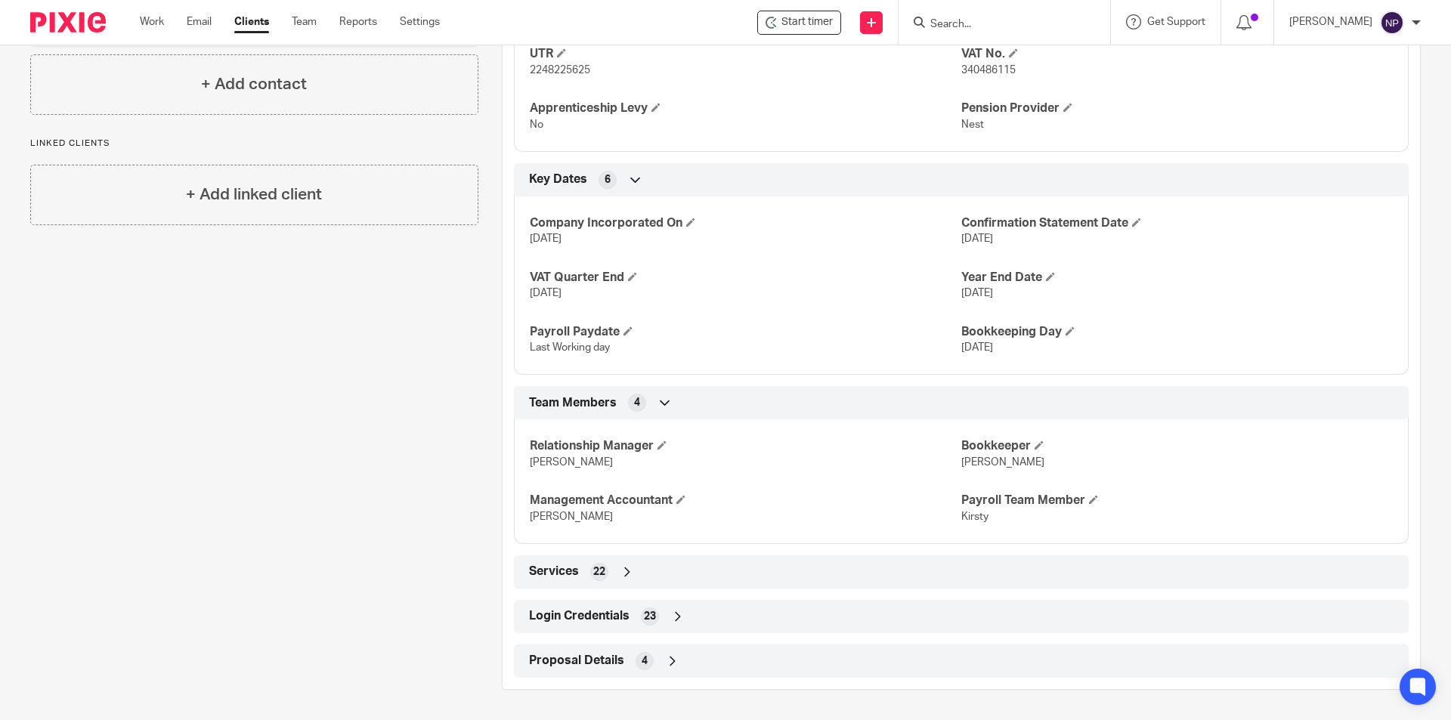
click at [830, 618] on div "Login Credentials 23" at bounding box center [961, 617] width 872 height 26
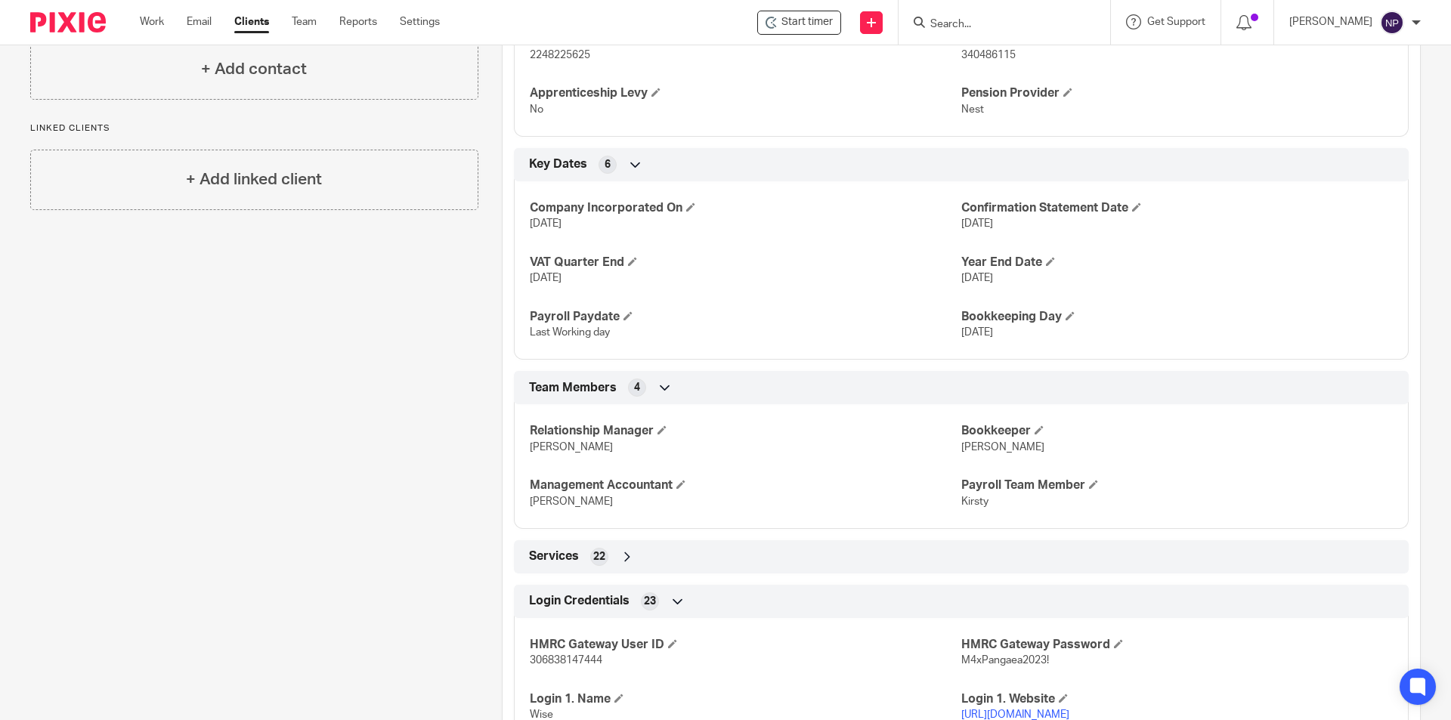
scroll to position [1404, 0]
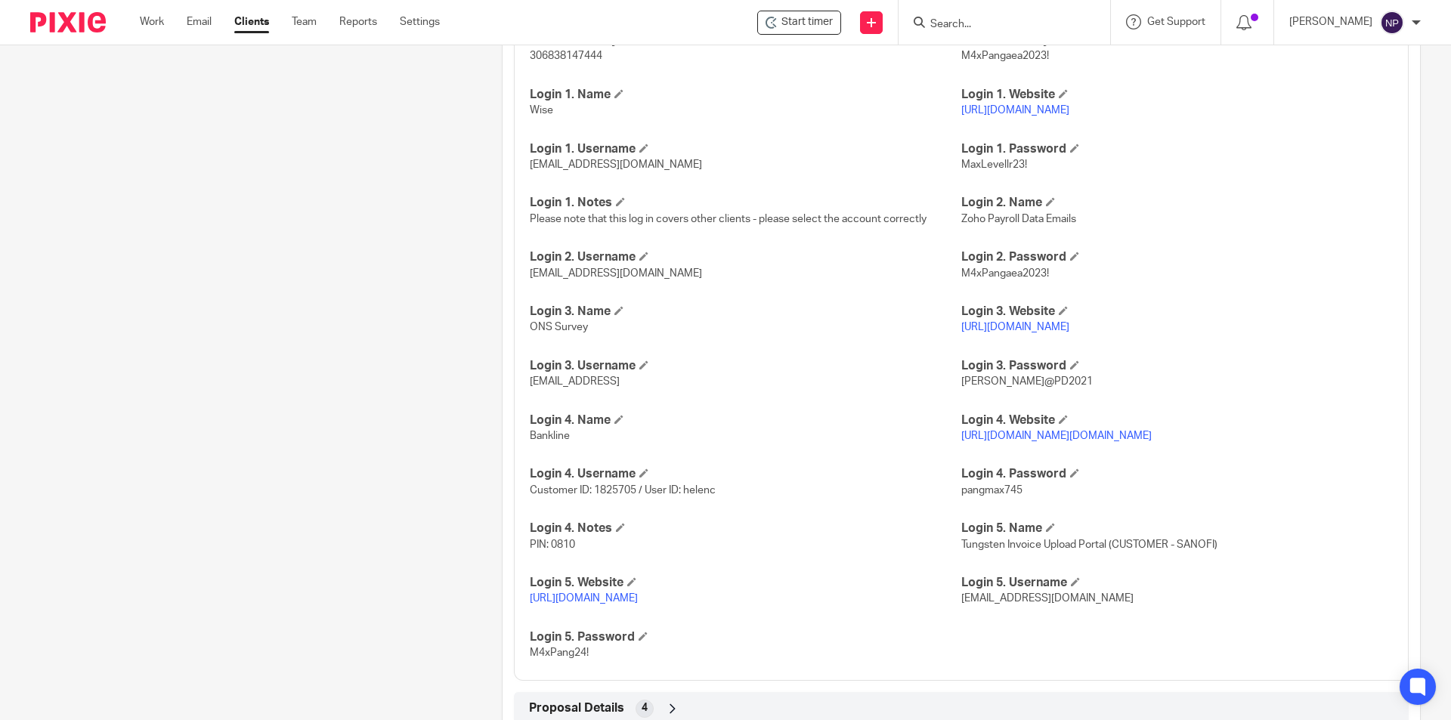
click at [612, 496] on span "Customer ID: 1825705 / User ID: helenc" at bounding box center [623, 490] width 186 height 11
copy span "1825705"
click at [1058, 441] on link "[URL][DOMAIN_NAME][DOMAIN_NAME]" at bounding box center [1057, 436] width 191 height 11
click at [706, 496] on span "Customer ID: 1825705 / User ID: helenc" at bounding box center [623, 490] width 186 height 11
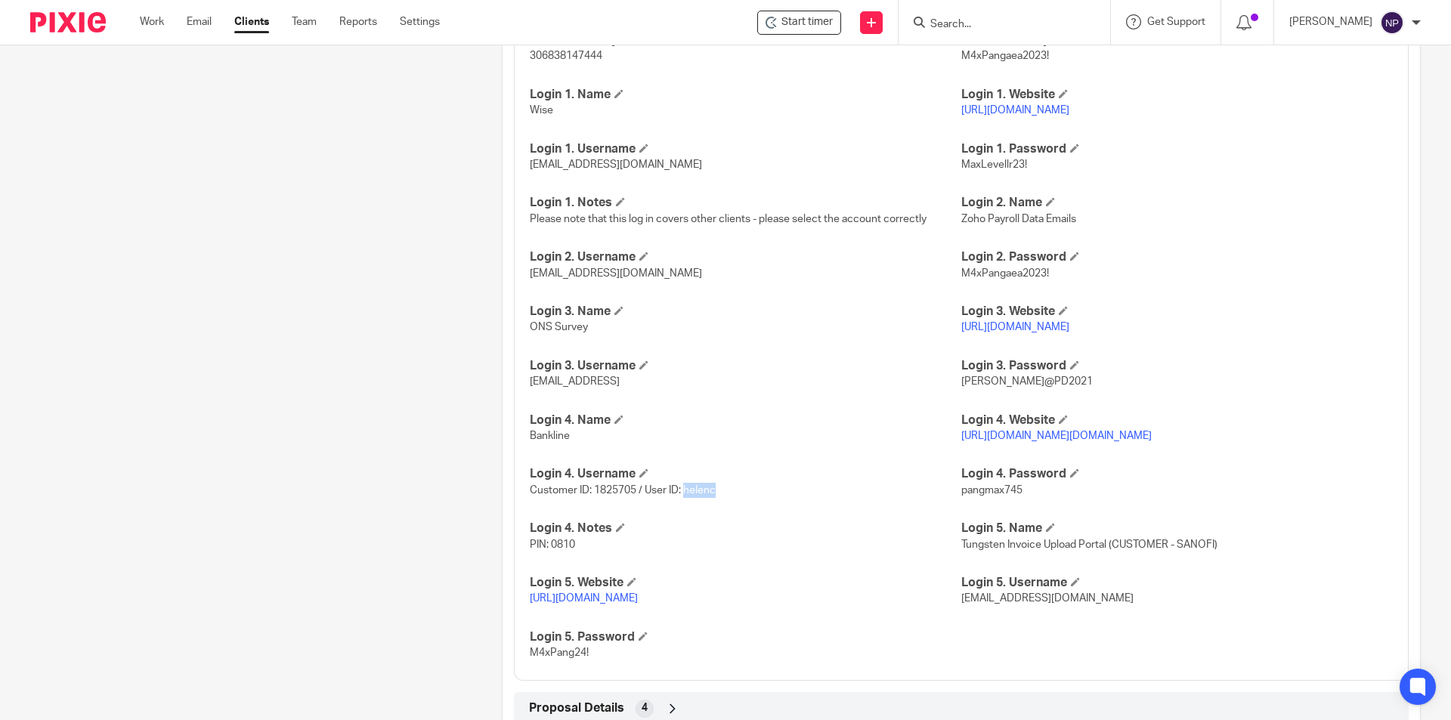
click at [706, 496] on span "Customer ID: 1825705 / User ID: helenc" at bounding box center [623, 490] width 186 height 11
copy span "helenc"
